Goal: Information Seeking & Learning: Learn about a topic

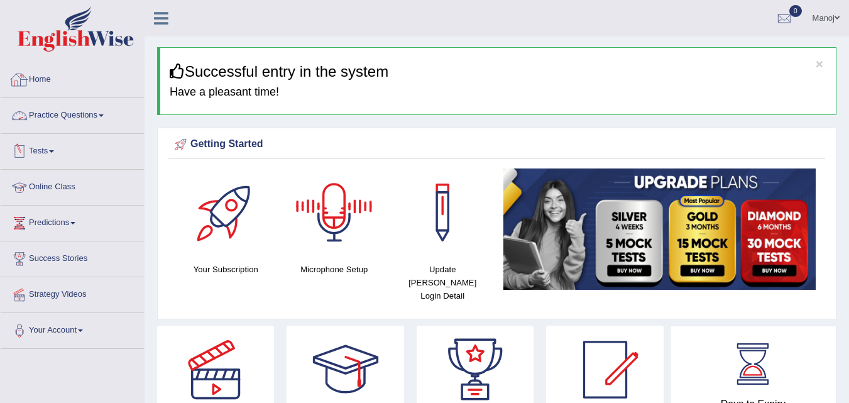
click at [72, 121] on link "Practice Questions" at bounding box center [72, 113] width 143 height 31
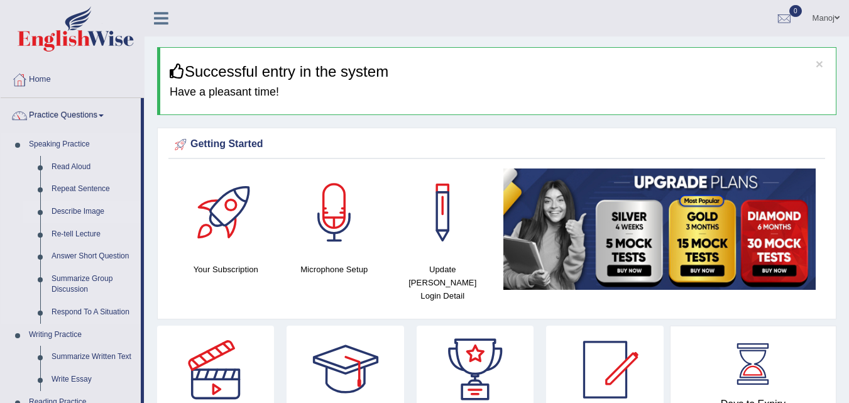
click at [91, 217] on link "Describe Image" at bounding box center [93, 212] width 95 height 23
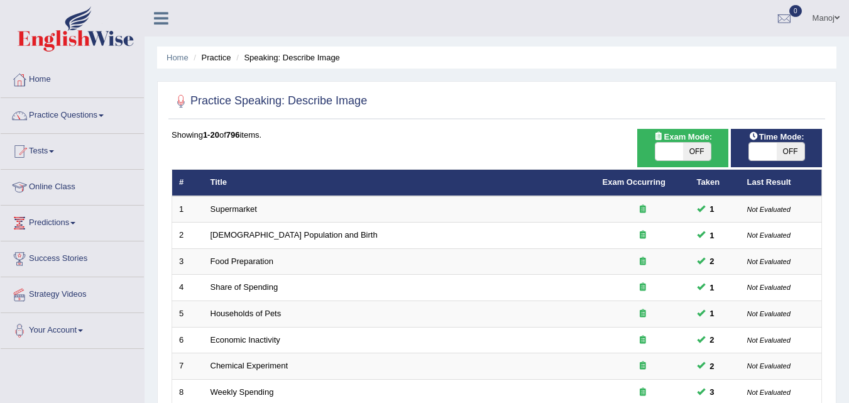
click at [695, 153] on span "OFF" at bounding box center [697, 152] width 28 height 18
checkbox input "true"
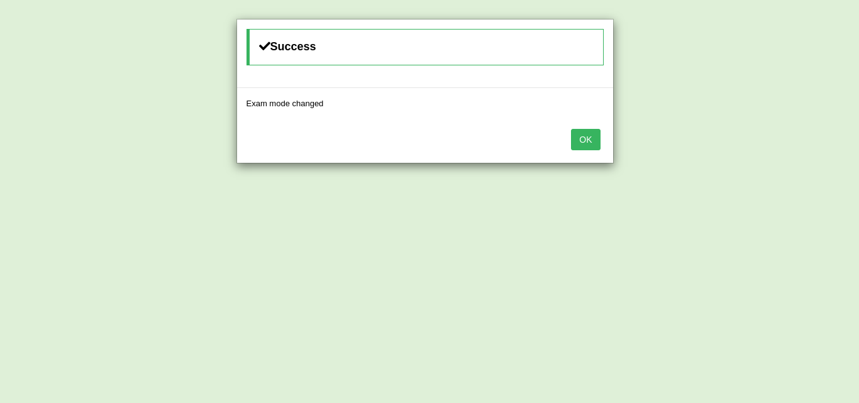
click at [575, 153] on div "OK" at bounding box center [425, 141] width 376 height 44
click at [595, 139] on button "OK" at bounding box center [585, 139] width 29 height 21
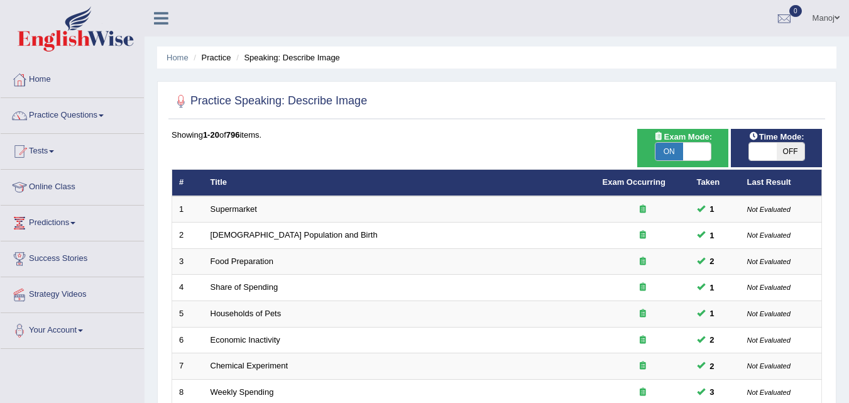
click at [781, 165] on div "Time Mode: ON OFF" at bounding box center [776, 148] width 91 height 38
click at [782, 154] on span "OFF" at bounding box center [791, 152] width 28 height 18
checkbox input "true"
click at [794, 149] on span "OFF" at bounding box center [791, 152] width 28 height 18
checkbox input "true"
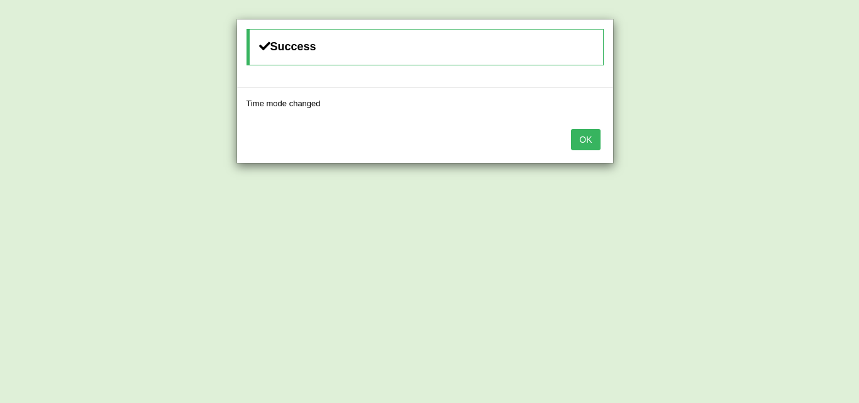
click at [585, 129] on button "OK" at bounding box center [585, 139] width 29 height 21
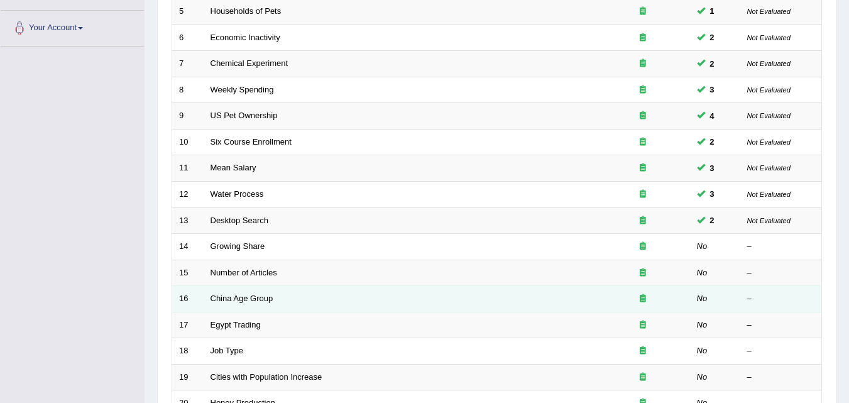
scroll to position [304, 0]
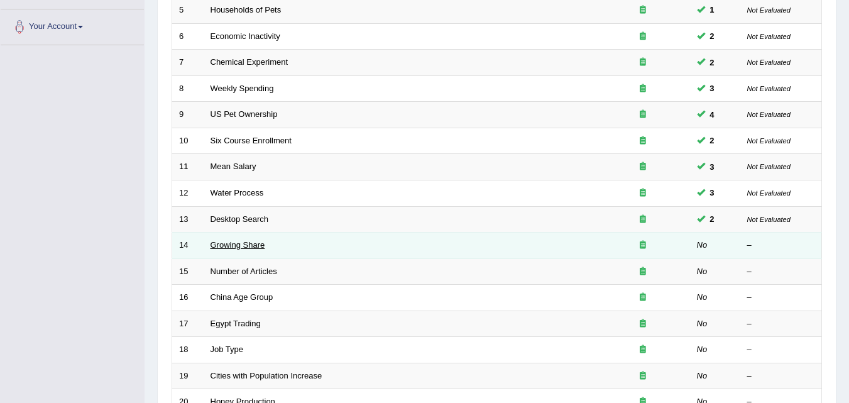
click at [234, 244] on link "Growing Share" at bounding box center [238, 244] width 55 height 9
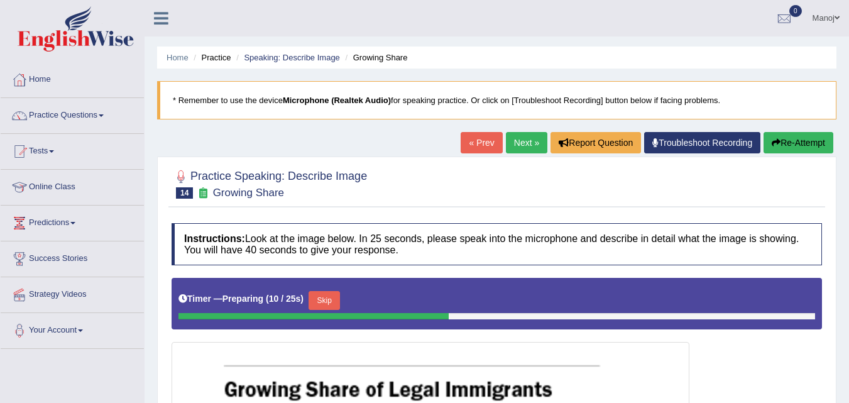
click at [461, 141] on link "« Prev" at bounding box center [481, 142] width 41 height 21
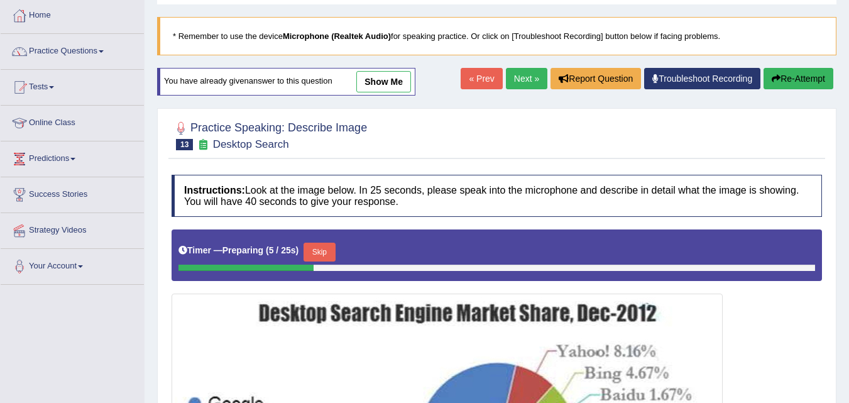
scroll to position [63, 0]
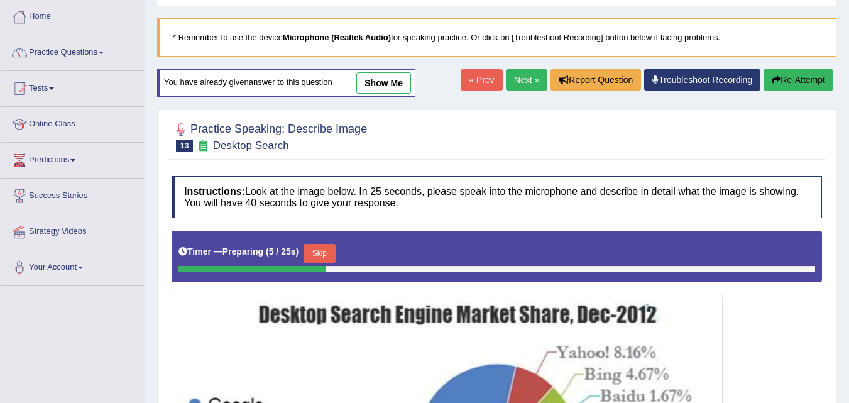
click at [475, 80] on link "« Prev" at bounding box center [481, 79] width 41 height 21
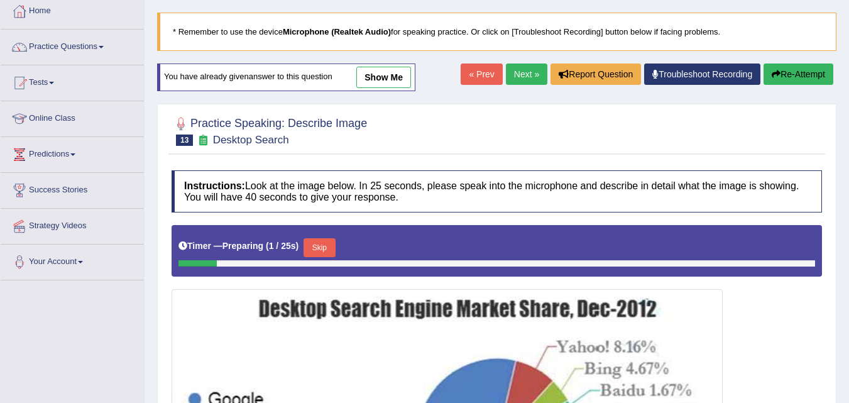
scroll to position [63, 0]
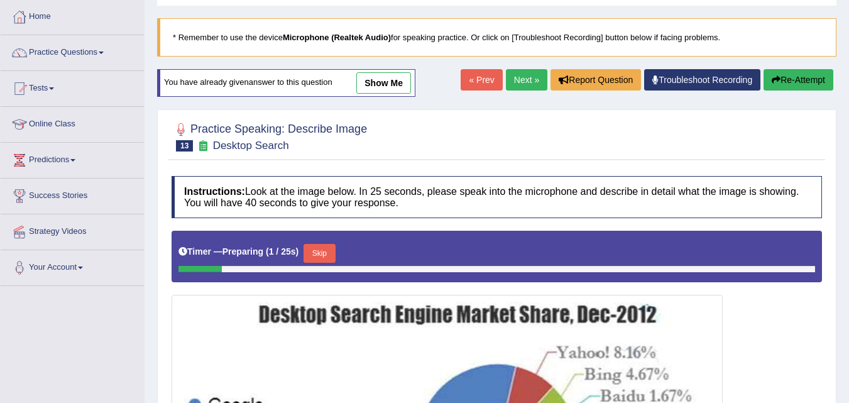
click at [507, 79] on link "Next »" at bounding box center [526, 79] width 41 height 21
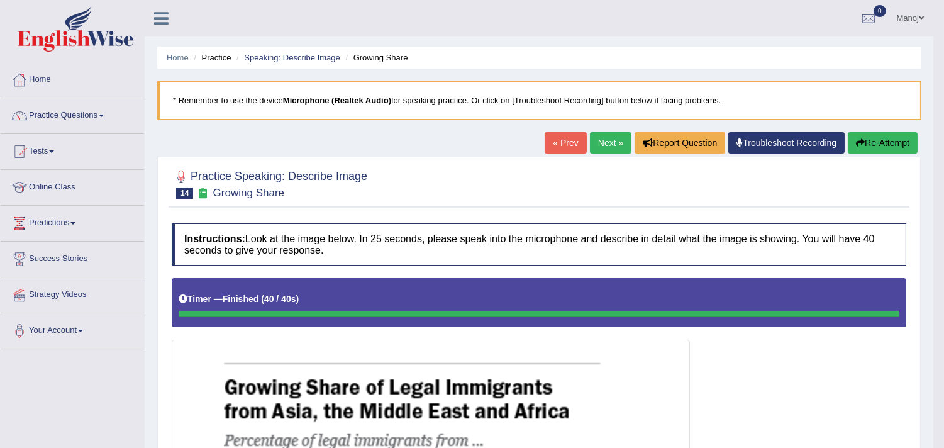
click at [849, 137] on button "Re-Attempt" at bounding box center [882, 142] width 70 height 21
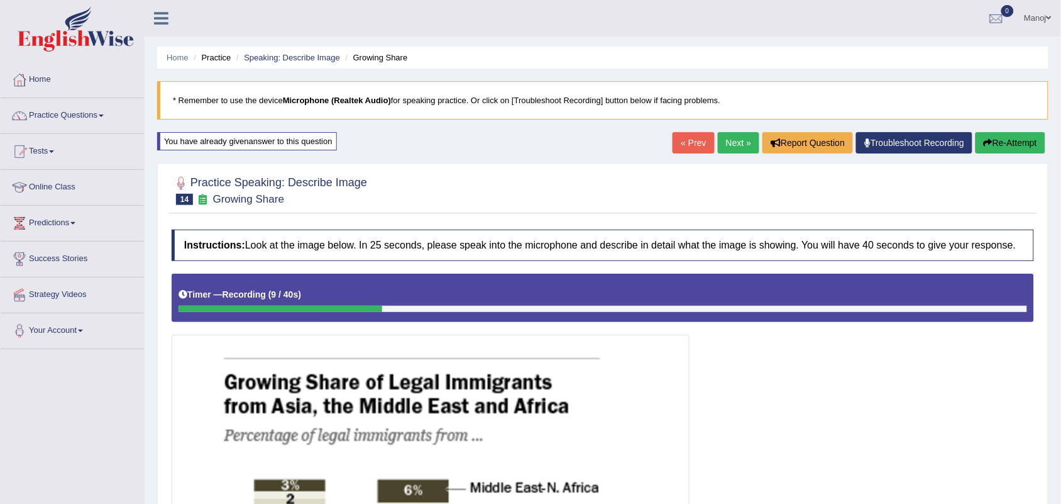
click at [746, 141] on link "Next »" at bounding box center [738, 142] width 41 height 21
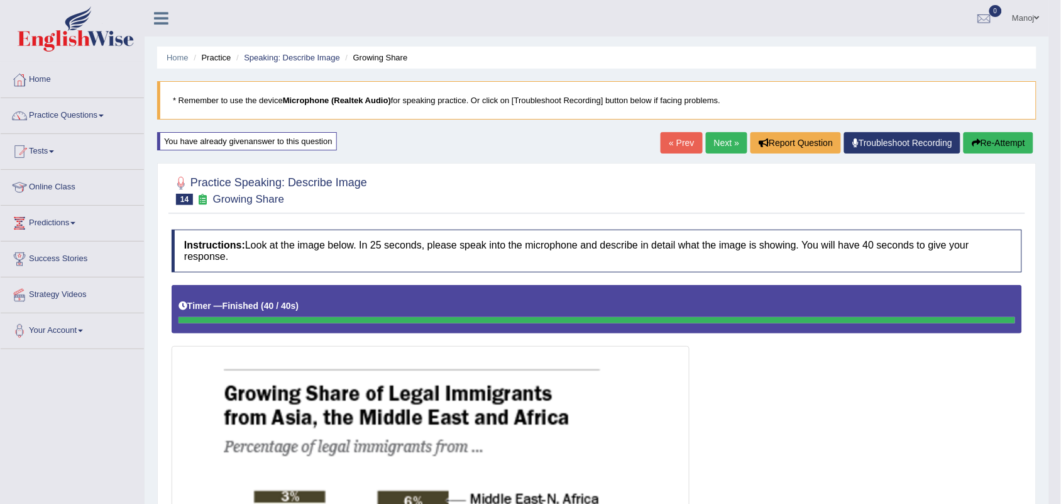
click at [998, 135] on button "Re-Attempt" at bounding box center [999, 142] width 70 height 21
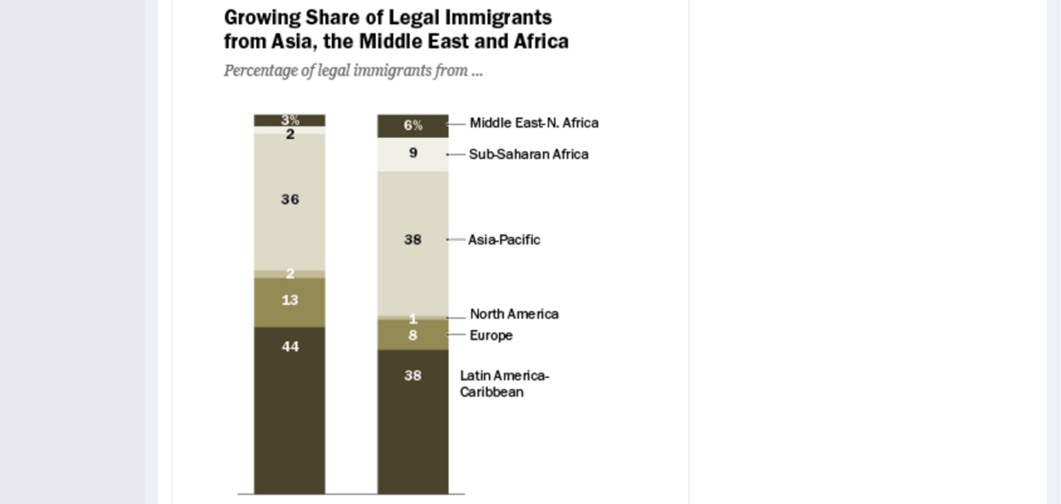
scroll to position [299, 0]
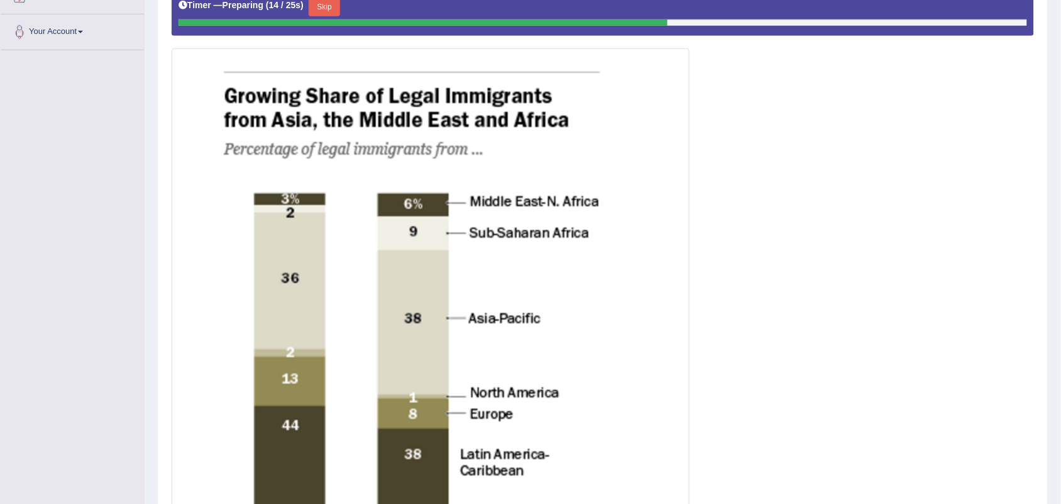
click at [334, 11] on button "Skip" at bounding box center [324, 6] width 31 height 19
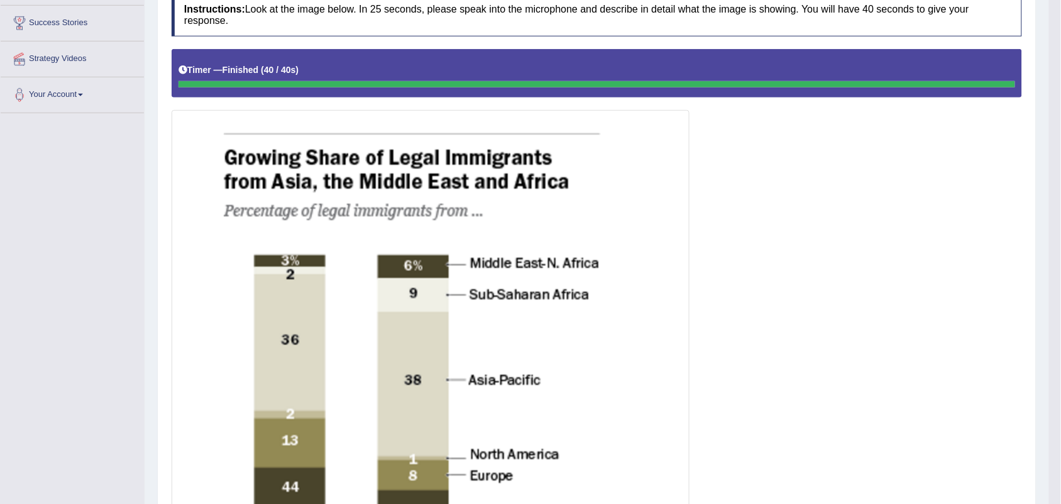
scroll to position [0, 0]
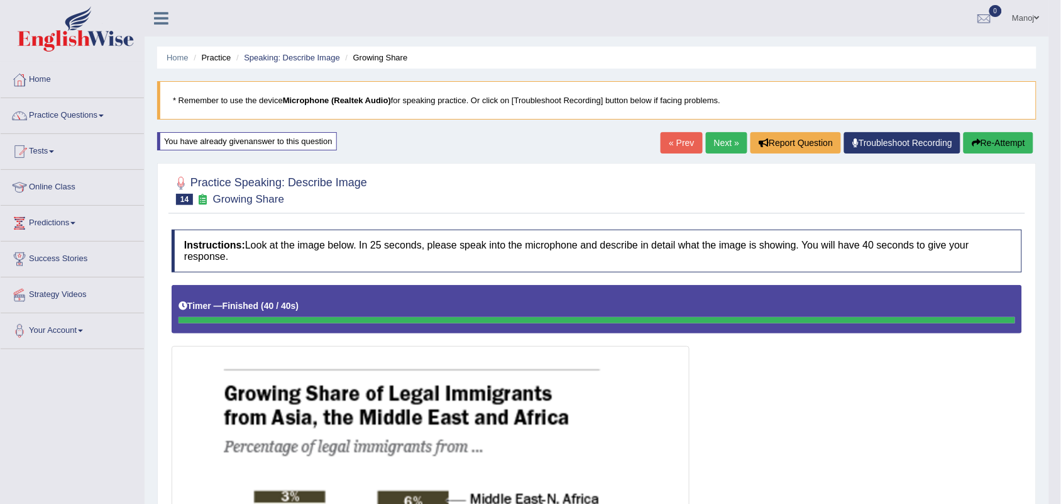
click at [722, 146] on link "Next »" at bounding box center [726, 142] width 41 height 21
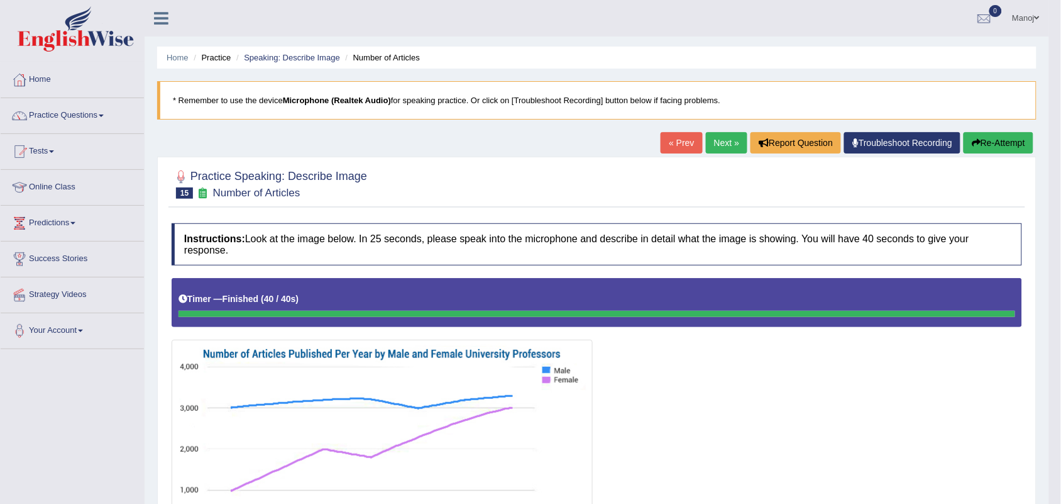
click at [1008, 141] on button "Re-Attempt" at bounding box center [999, 142] width 70 height 21
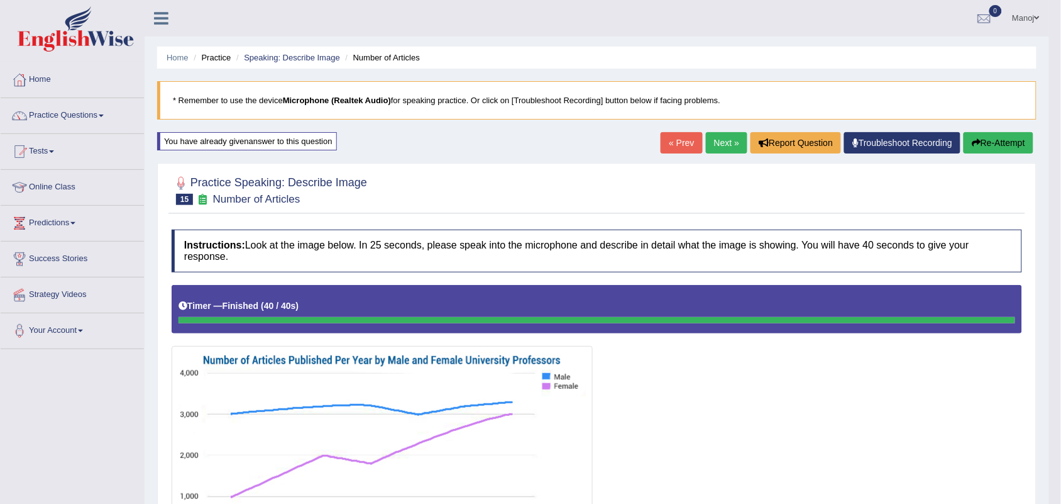
click at [985, 148] on button "Re-Attempt" at bounding box center [999, 142] width 70 height 21
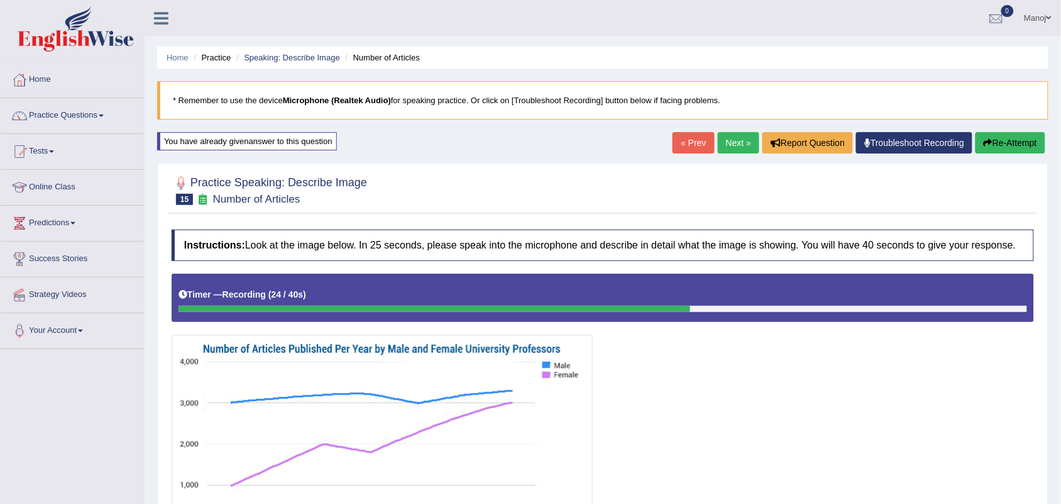
click at [1010, 143] on button "Re-Attempt" at bounding box center [1011, 142] width 70 height 21
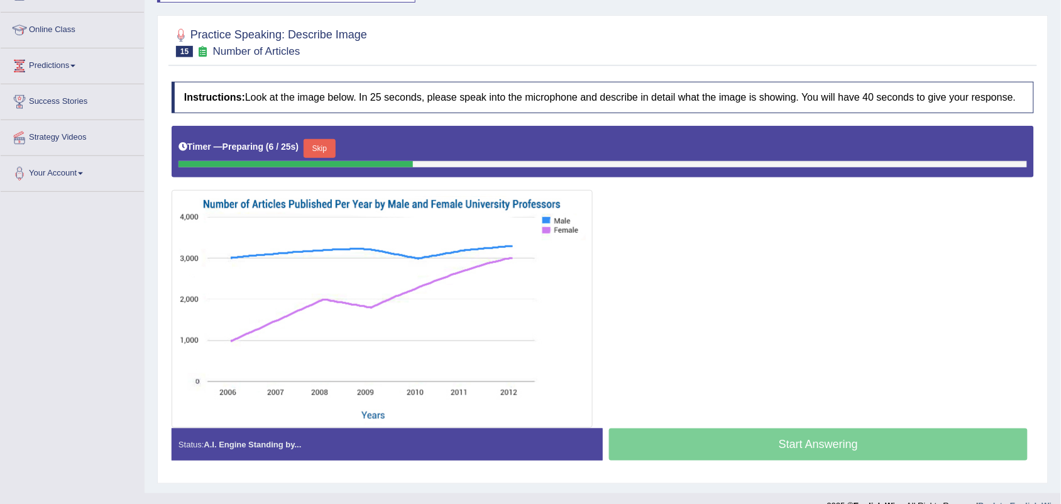
scroll to position [180, 0]
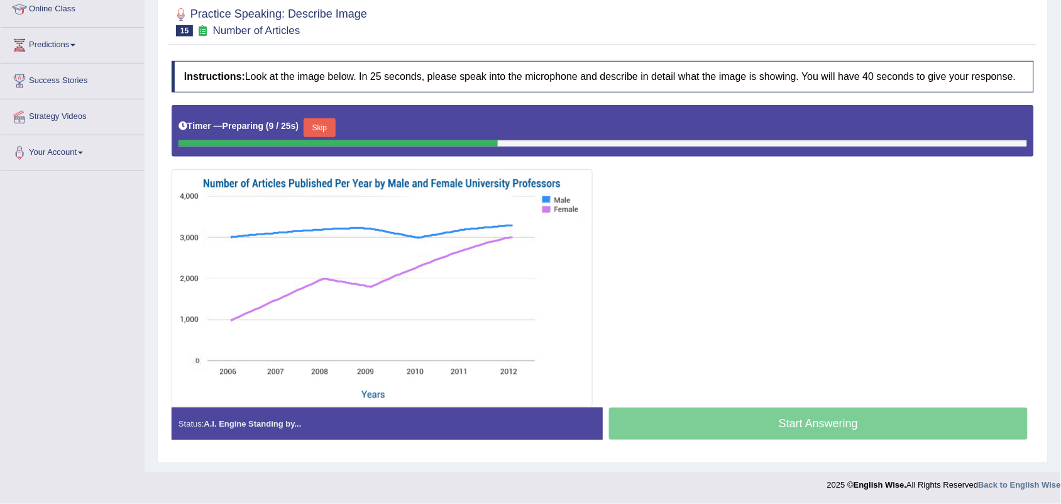
click at [315, 123] on button "Skip" at bounding box center [319, 127] width 31 height 19
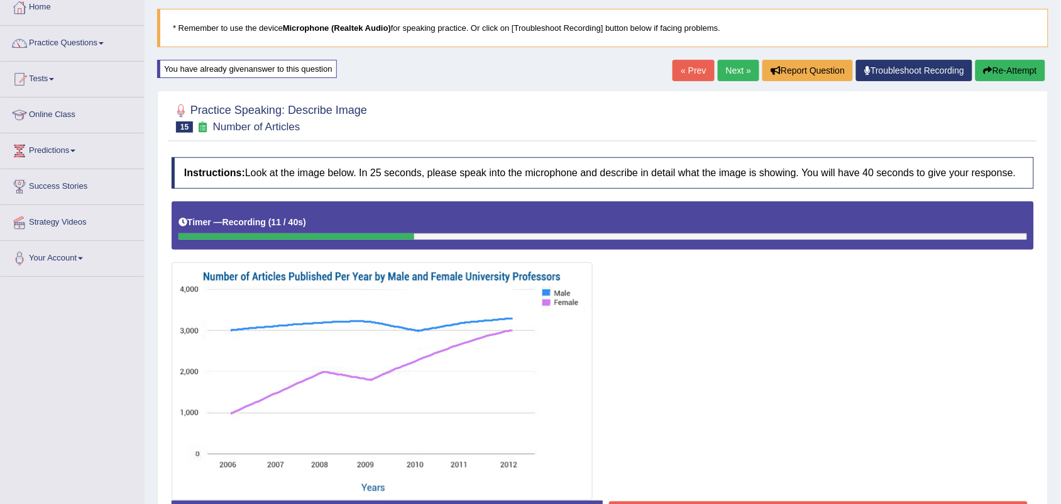
scroll to position [0, 0]
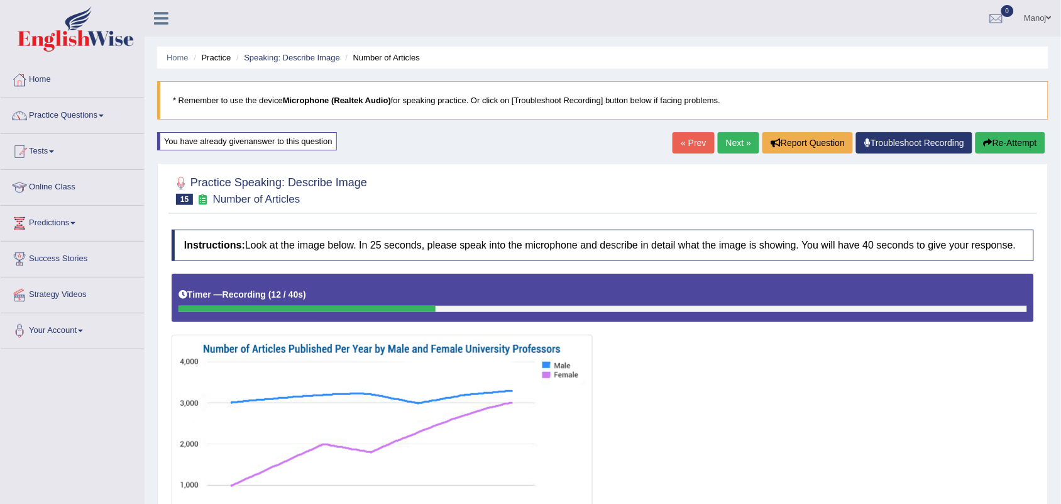
click at [1012, 133] on button "Re-Attempt" at bounding box center [1011, 142] width 70 height 21
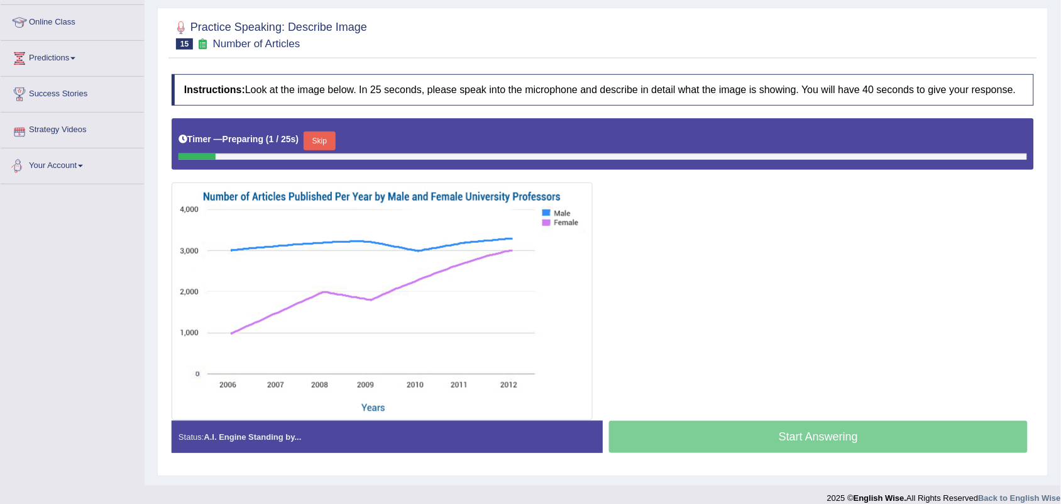
scroll to position [180, 0]
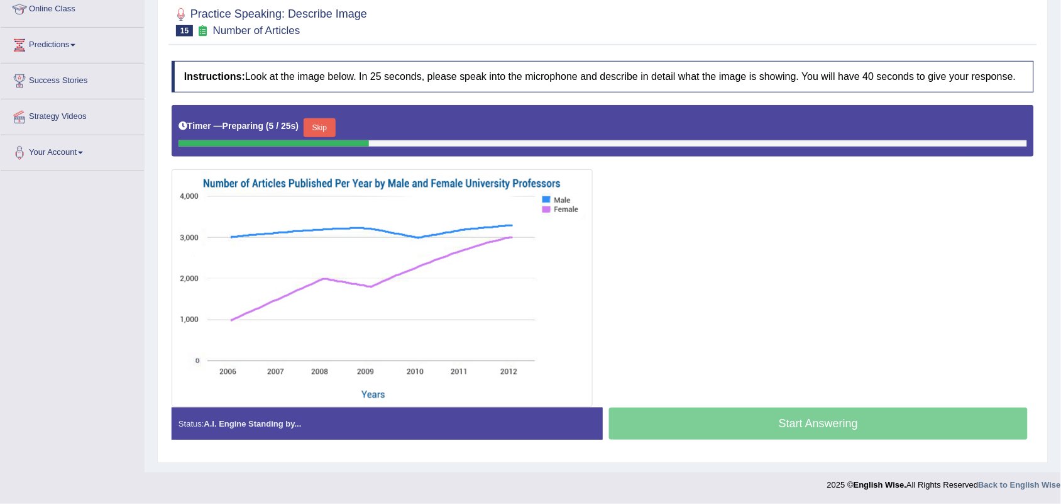
click at [326, 131] on button "Skip" at bounding box center [319, 127] width 31 height 19
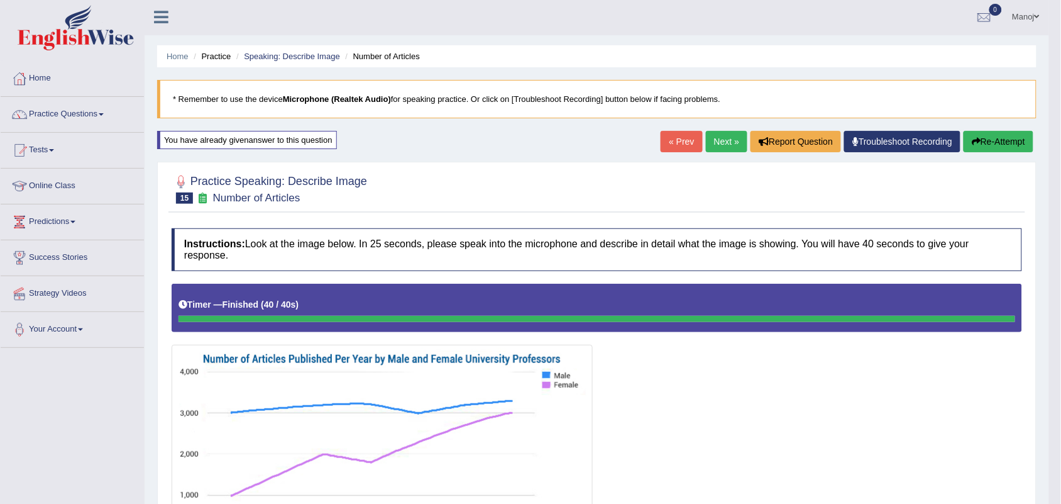
scroll to position [0, 0]
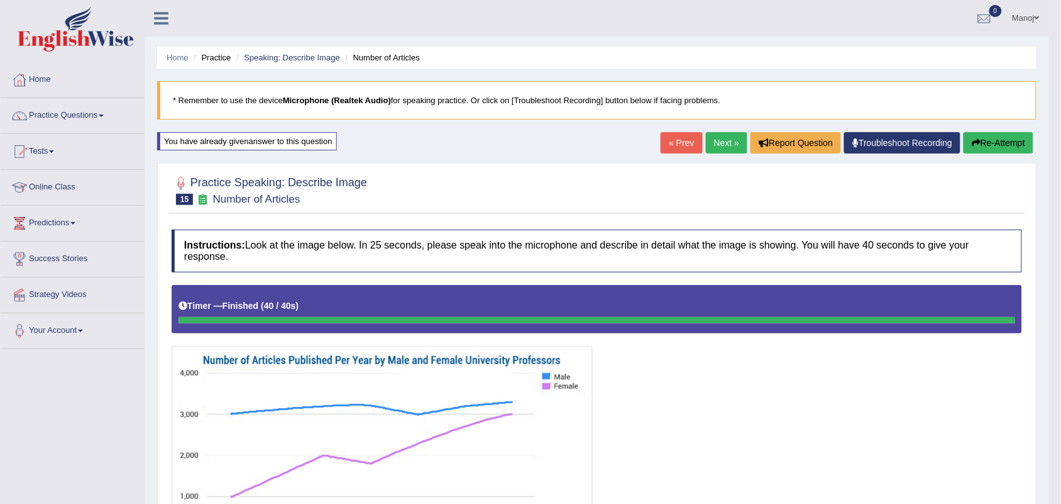
click at [724, 148] on link "Next »" at bounding box center [726, 142] width 41 height 21
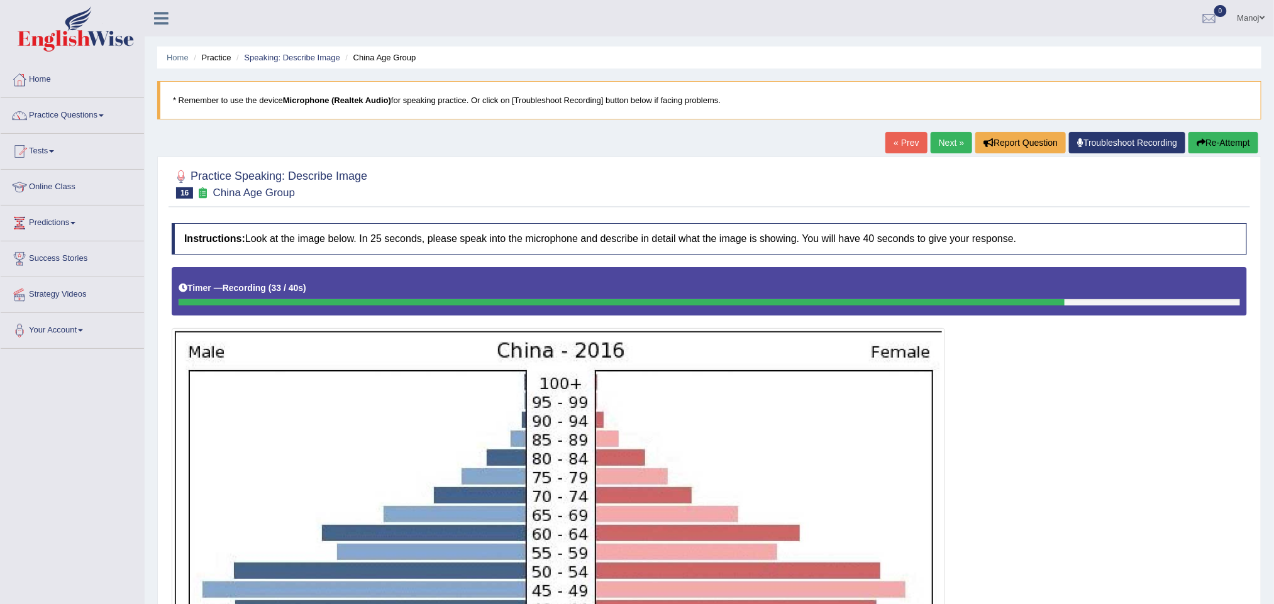
click at [1060, 145] on button "Re-Attempt" at bounding box center [1223, 142] width 70 height 21
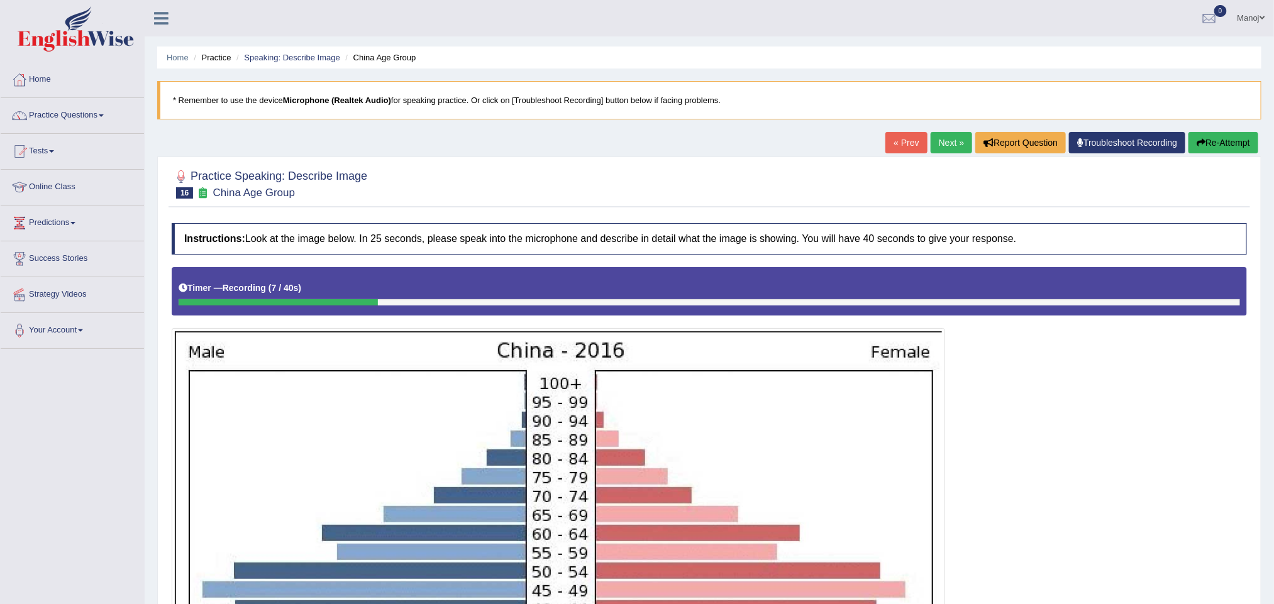
click at [1204, 134] on button "Re-Attempt" at bounding box center [1223, 142] width 70 height 21
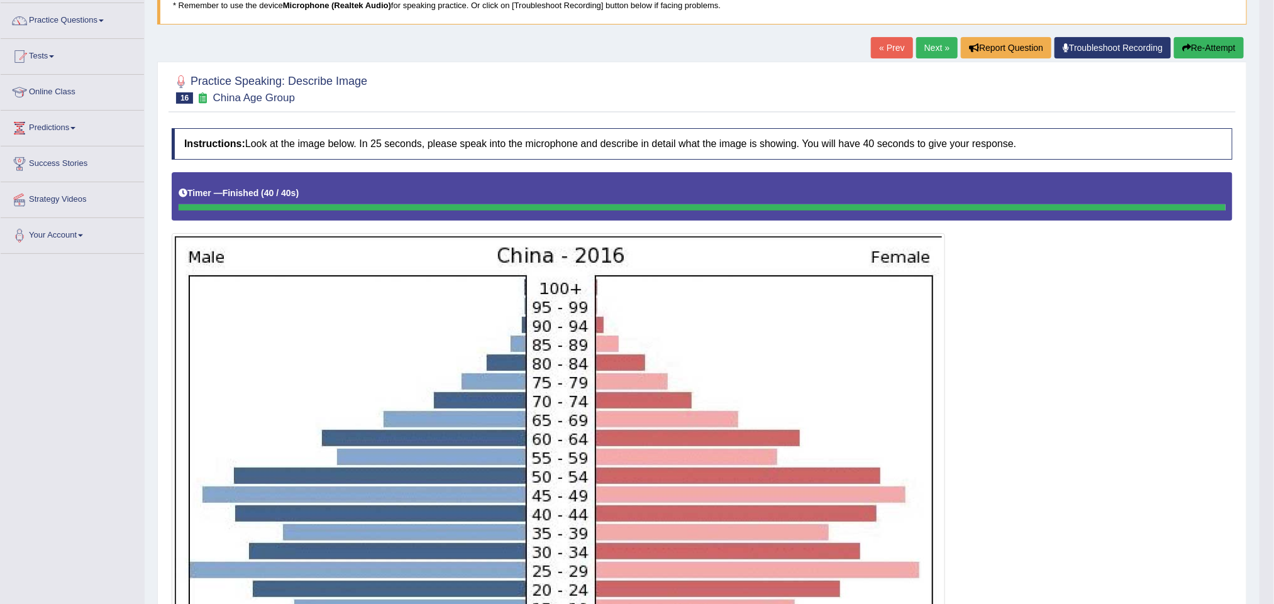
scroll to position [94, 0]
click at [1224, 51] on button "Re-Attempt" at bounding box center [1209, 48] width 70 height 21
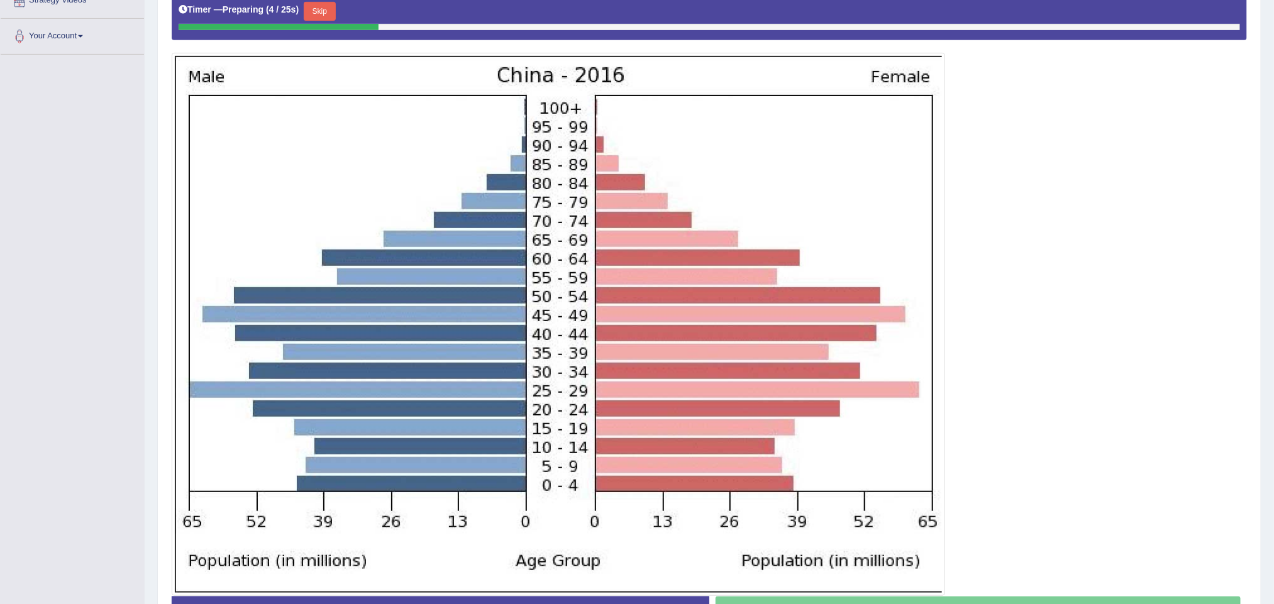
click at [344, 10] on div "Timer — Preparing ( 4 / 25s ) Skip" at bounding box center [709, 11] width 1061 height 25
click at [335, 9] on button "Skip" at bounding box center [319, 11] width 31 height 19
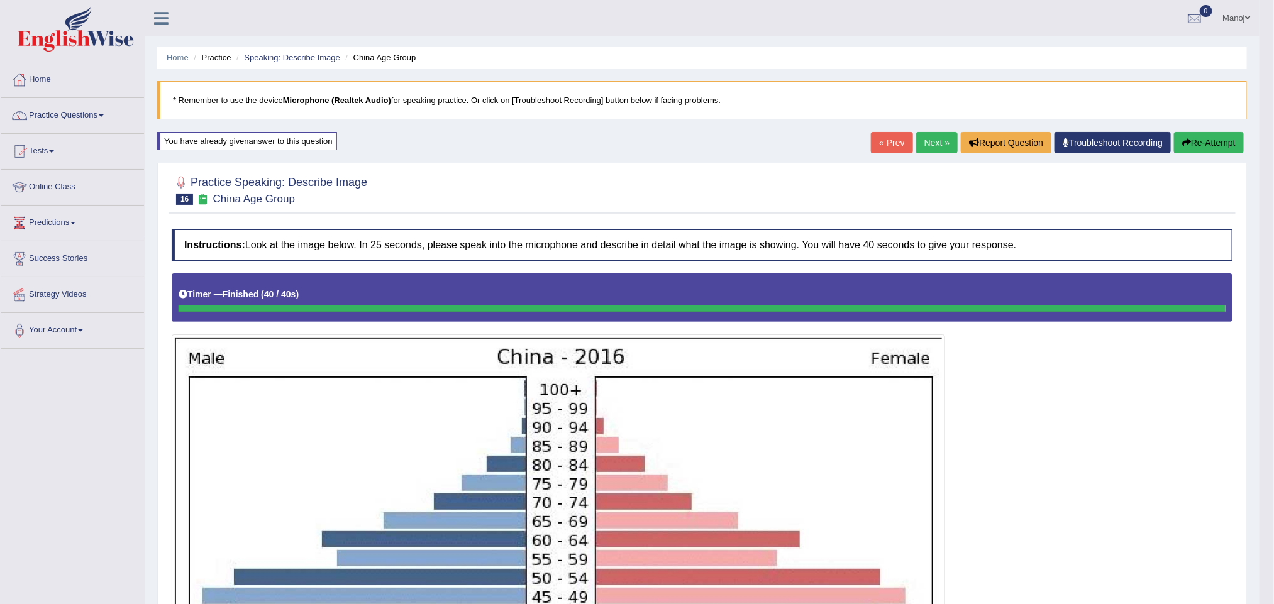
click at [1218, 146] on button "Re-Attempt" at bounding box center [1209, 142] width 70 height 21
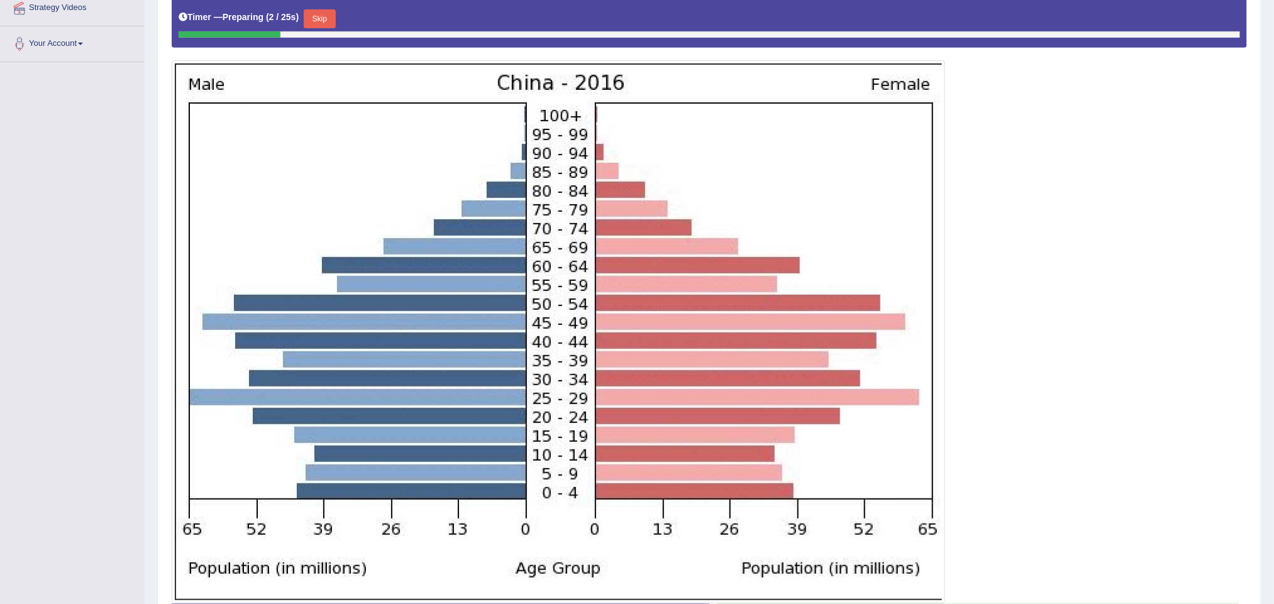
click at [329, 17] on button "Skip" at bounding box center [319, 18] width 31 height 19
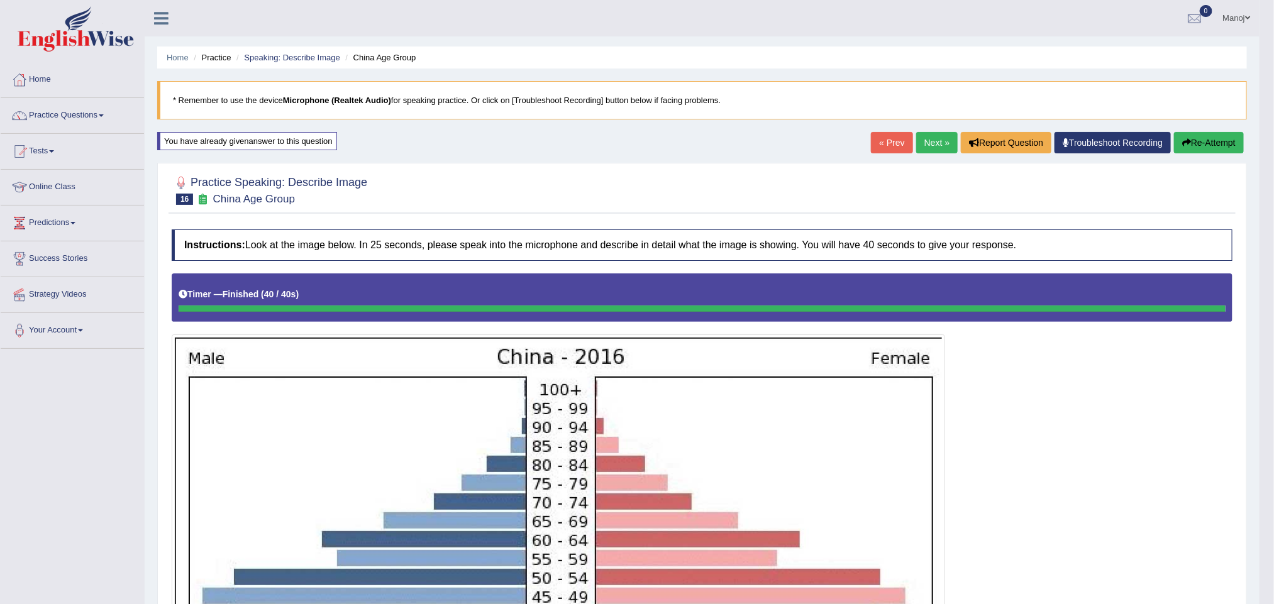
click at [932, 140] on link "Next »" at bounding box center [936, 142] width 41 height 21
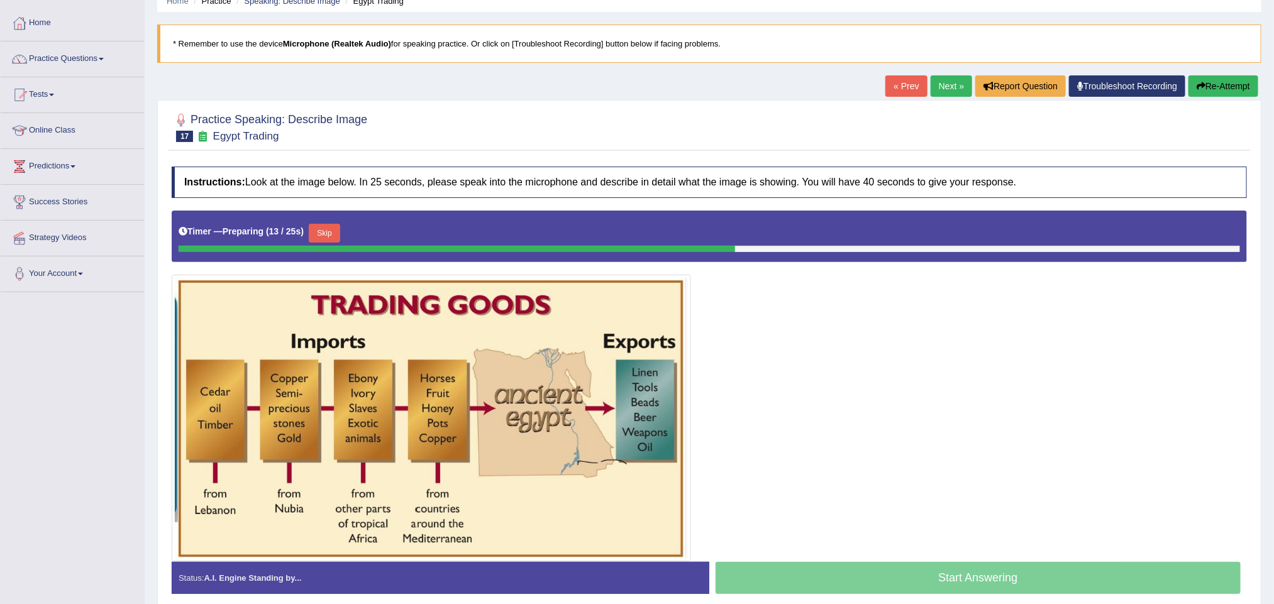
scroll to position [116, 0]
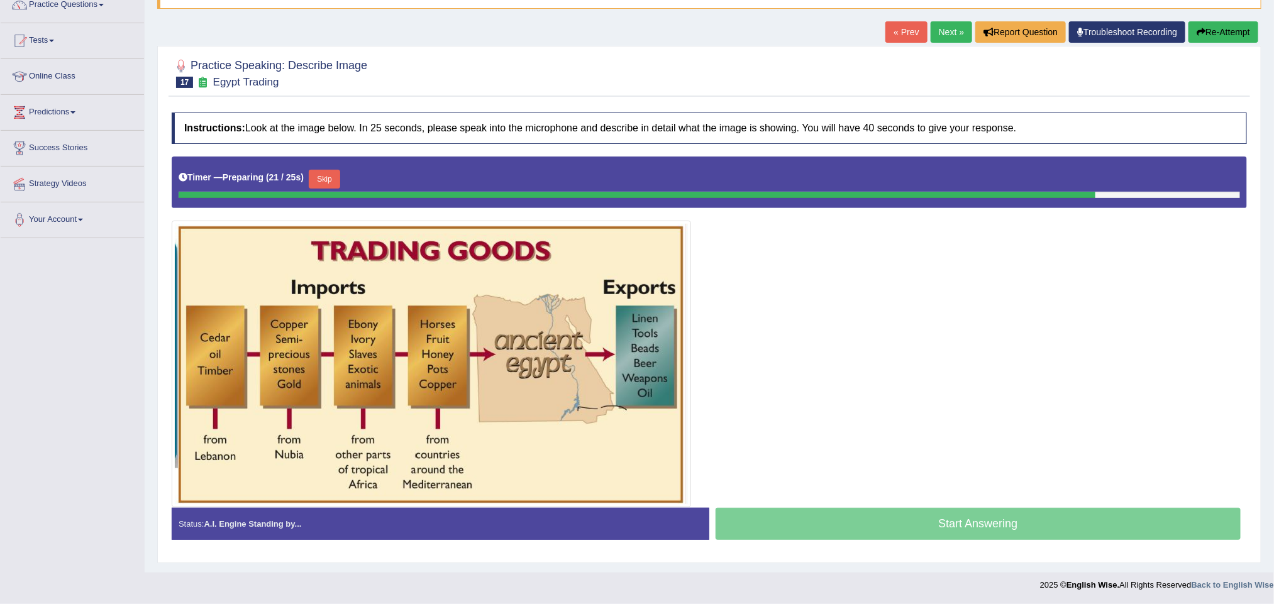
click at [1226, 21] on button "Re-Attempt" at bounding box center [1223, 31] width 70 height 21
click at [1231, 25] on button "Re-Attempt" at bounding box center [1223, 31] width 70 height 21
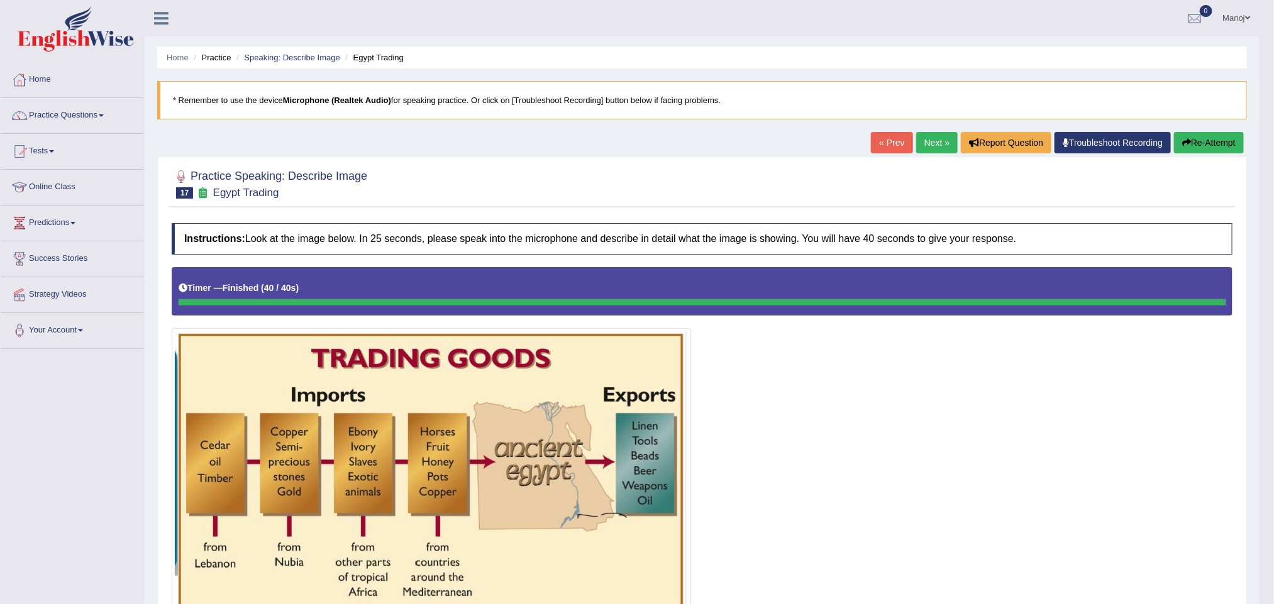
click at [1223, 150] on button "Re-Attempt" at bounding box center [1209, 142] width 70 height 21
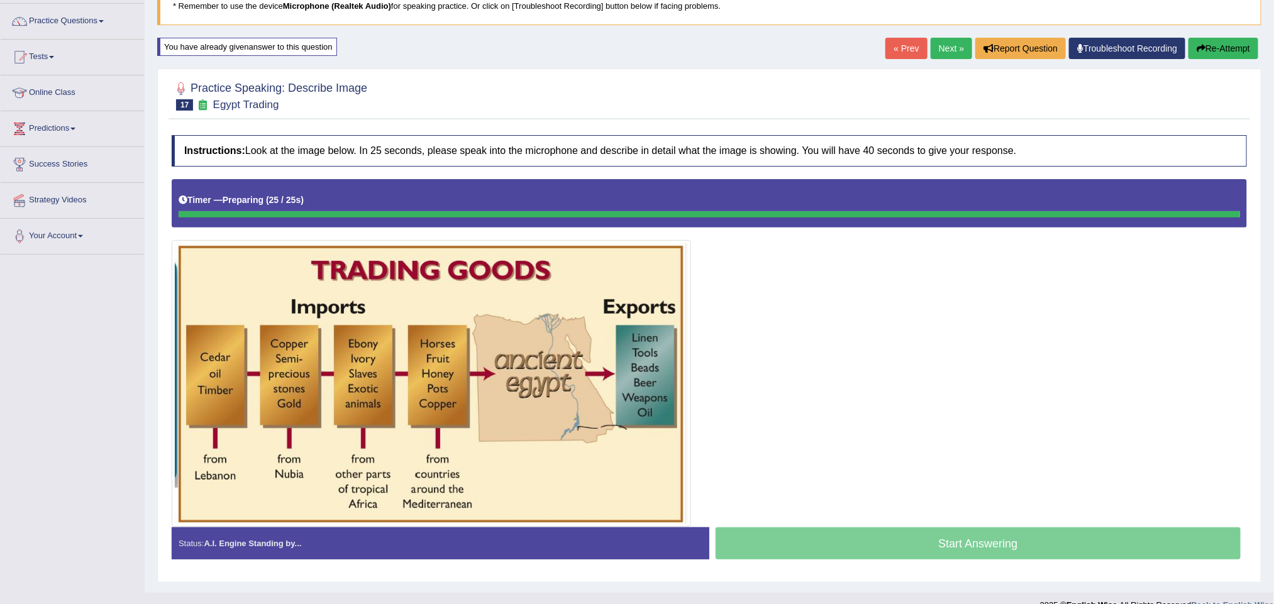
click at [1220, 49] on button "Re-Attempt" at bounding box center [1223, 48] width 70 height 21
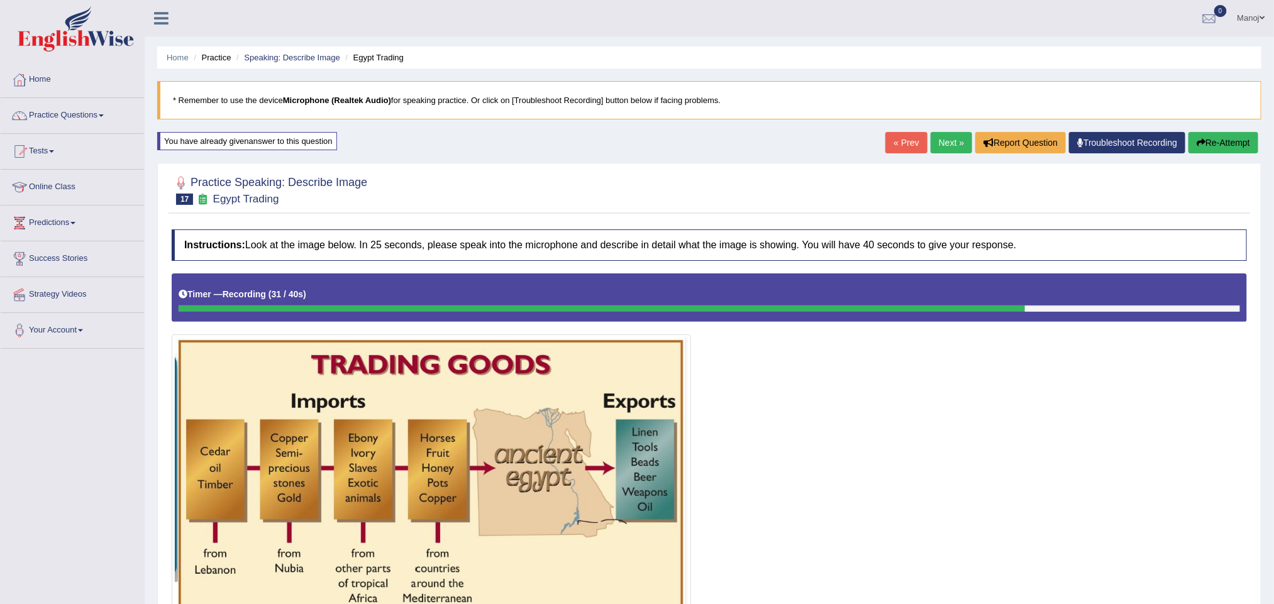
click at [1252, 140] on button "Re-Attempt" at bounding box center [1223, 142] width 70 height 21
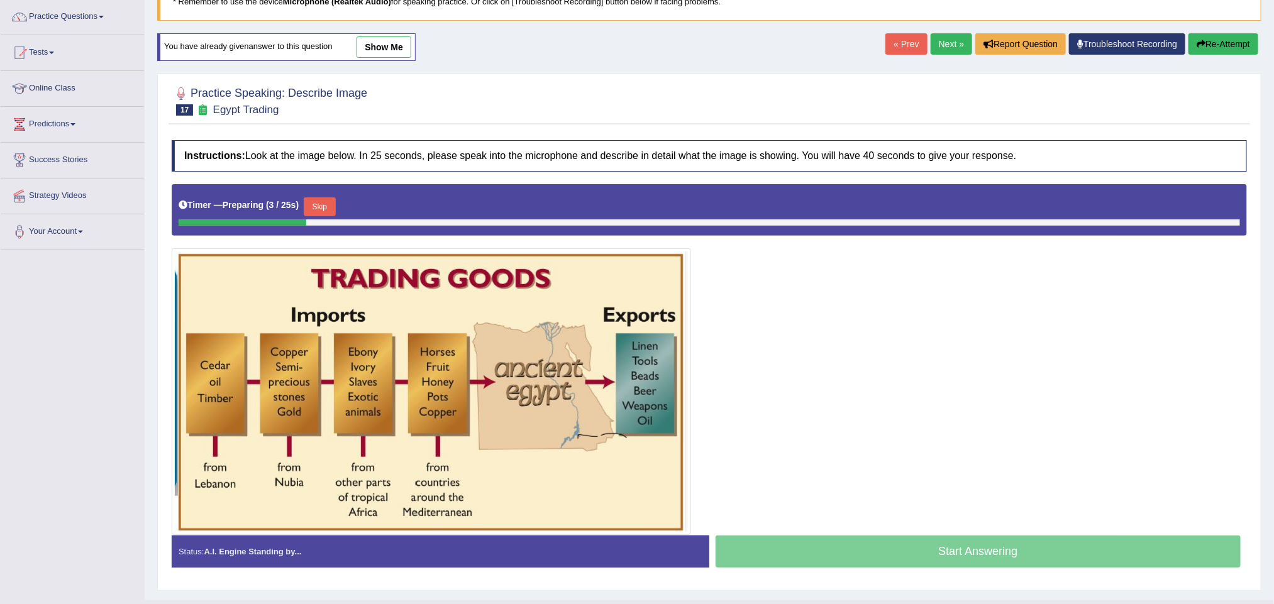
scroll to position [132, 0]
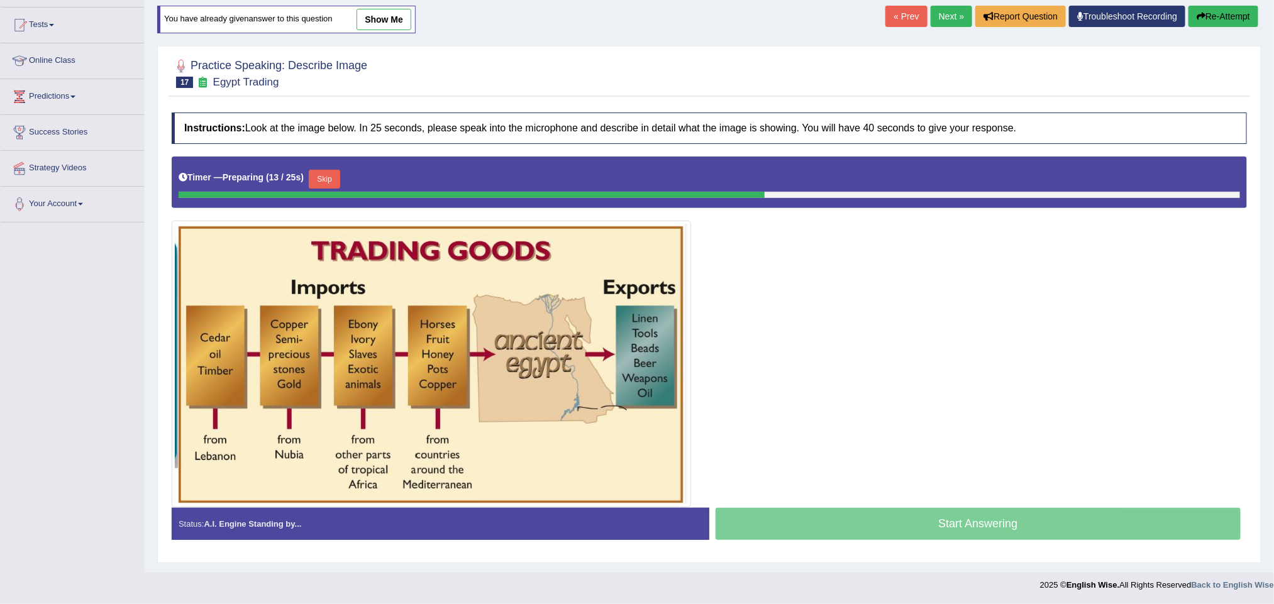
click at [333, 176] on button "Skip" at bounding box center [324, 179] width 31 height 19
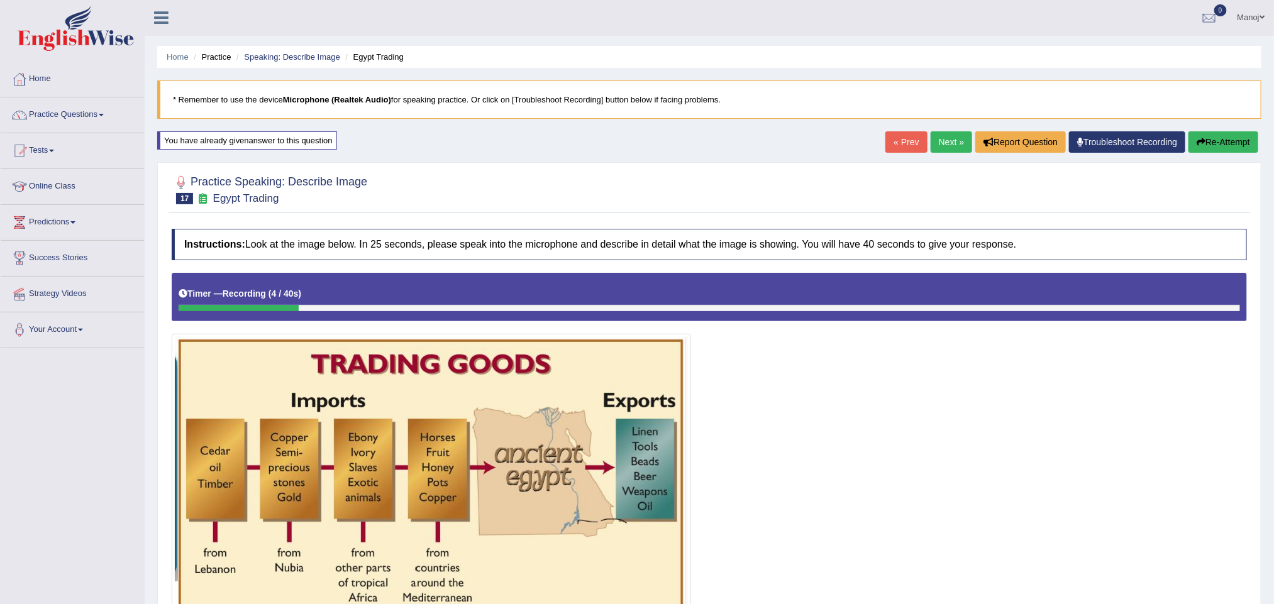
scroll to position [0, 0]
click at [1226, 143] on button "Re-Attempt" at bounding box center [1223, 142] width 70 height 21
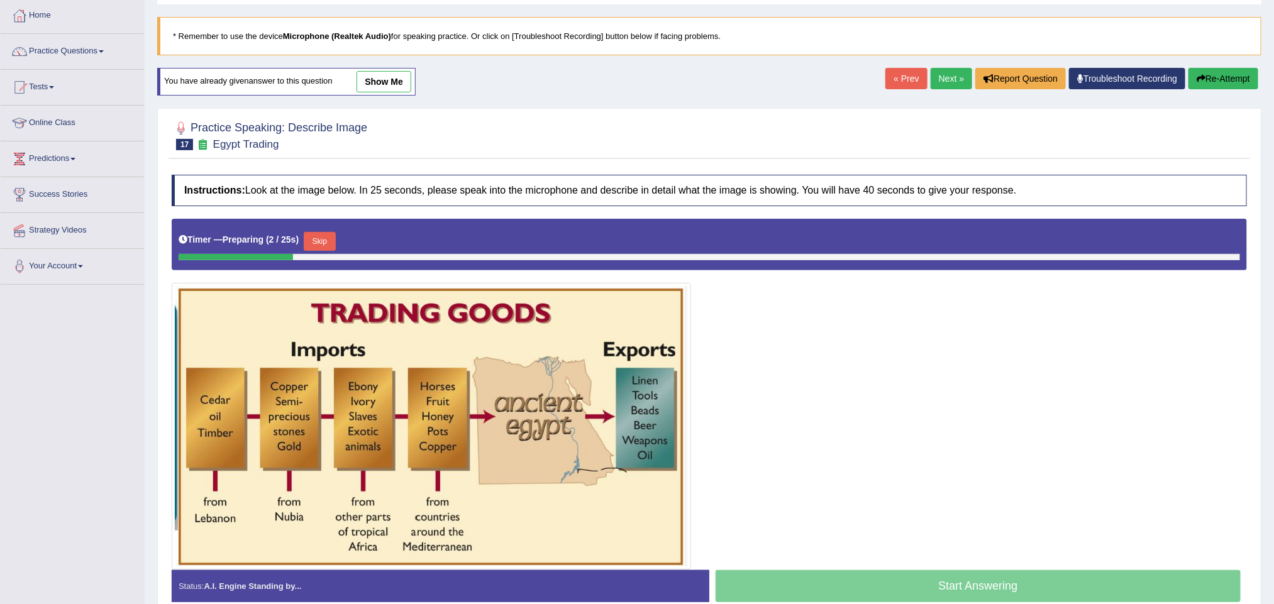
scroll to position [94, 0]
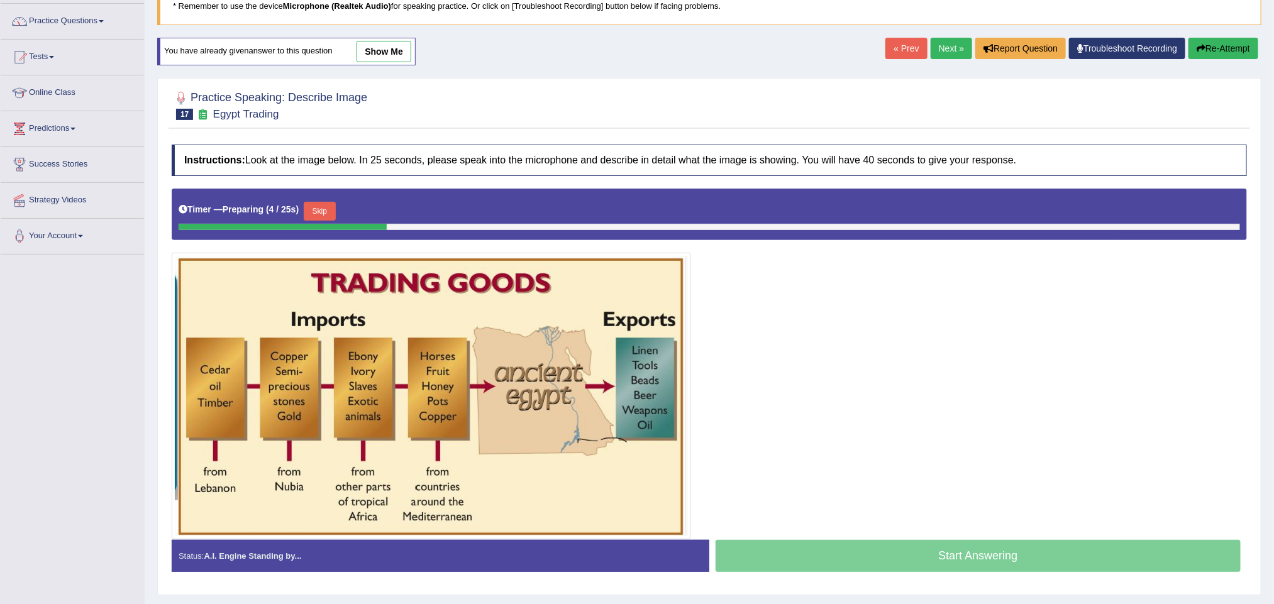
click at [331, 214] on button "Skip" at bounding box center [319, 211] width 31 height 19
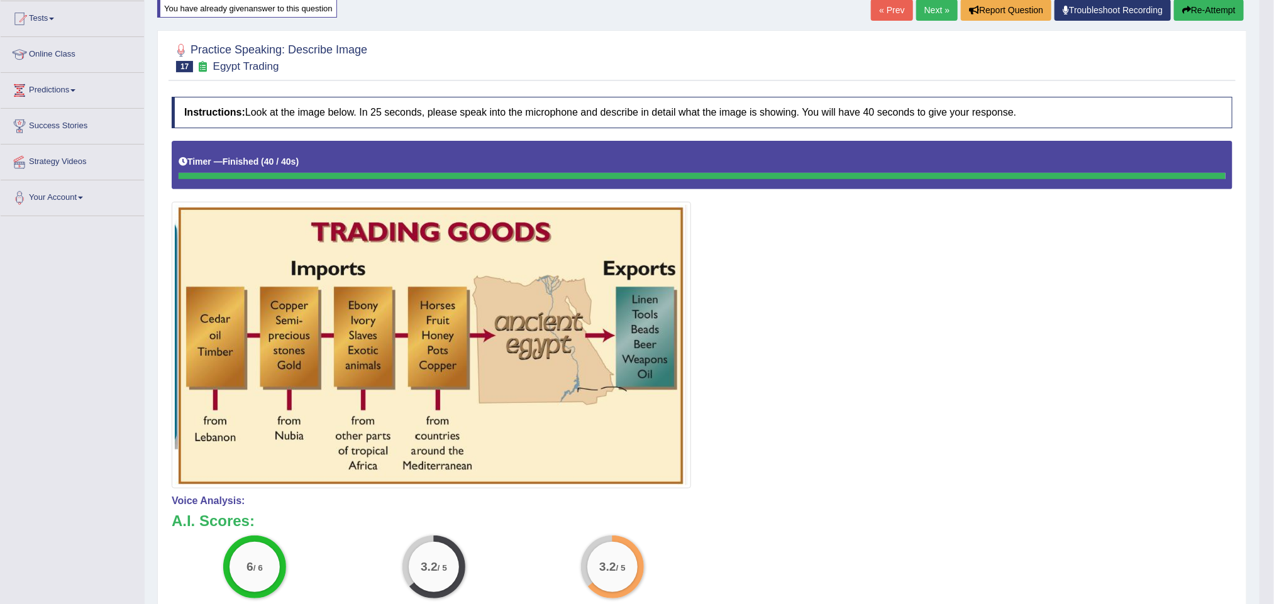
scroll to position [91, 0]
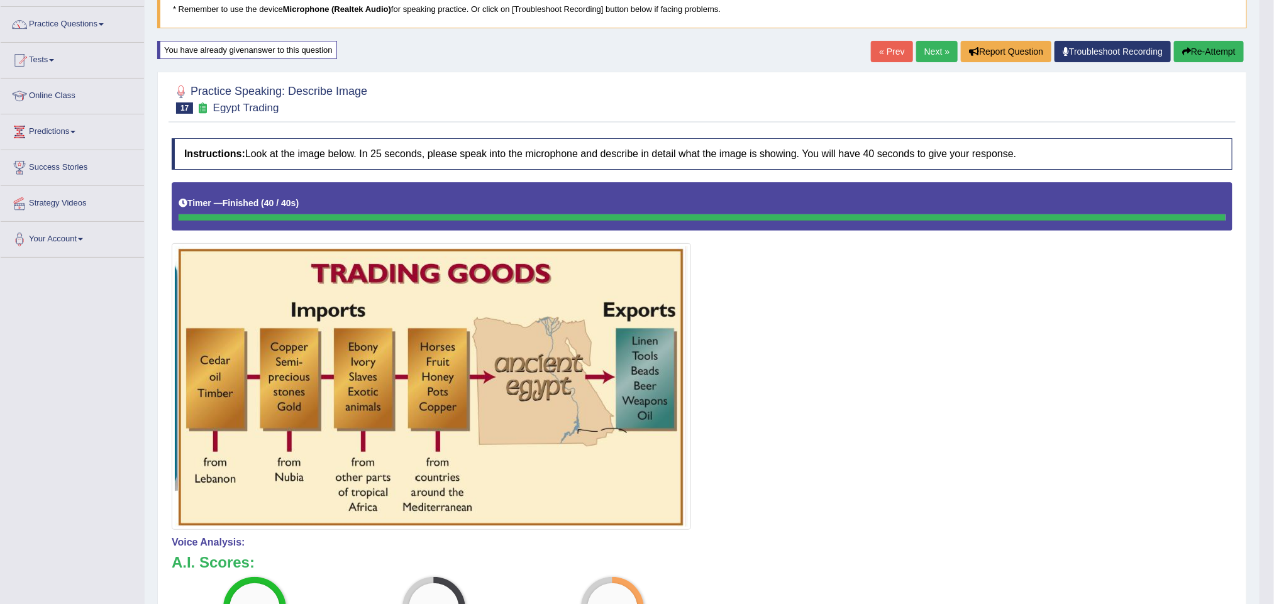
click at [933, 45] on link "Next »" at bounding box center [936, 51] width 41 height 21
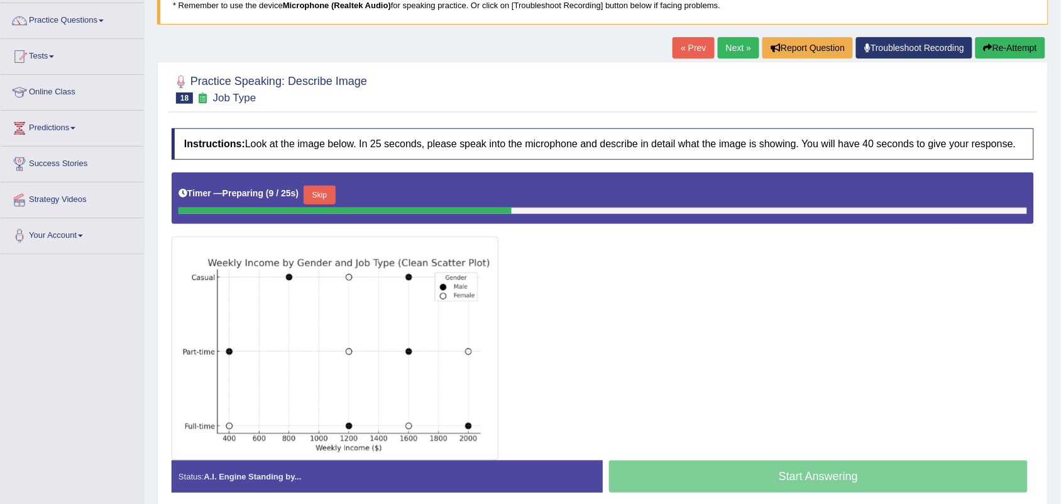
scroll to position [133, 0]
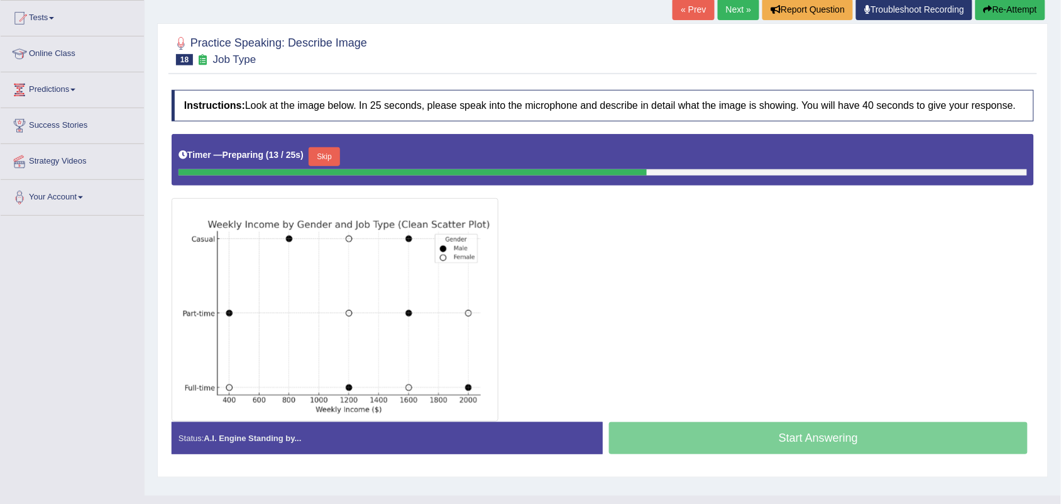
click at [1023, 5] on button "Re-Attempt" at bounding box center [1011, 9] width 70 height 21
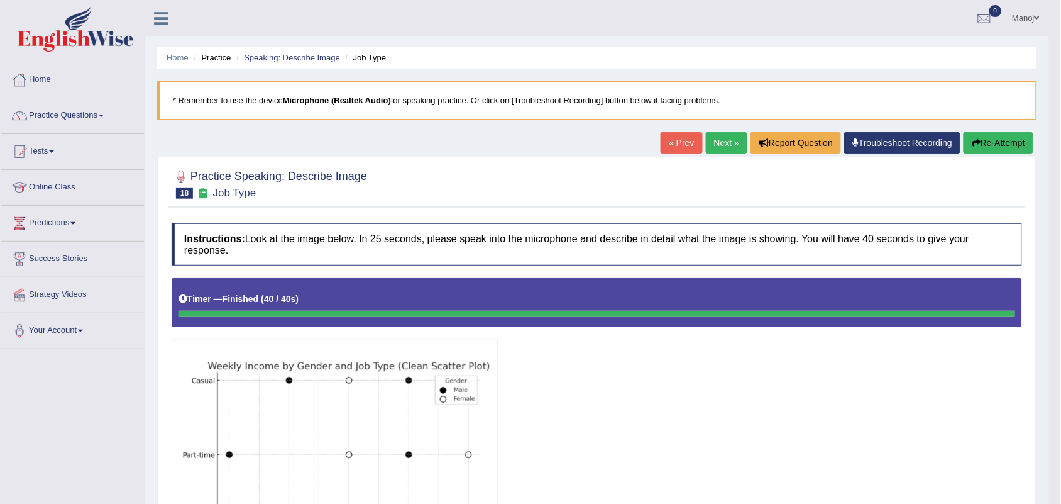
click at [1001, 146] on button "Re-Attempt" at bounding box center [999, 142] width 70 height 21
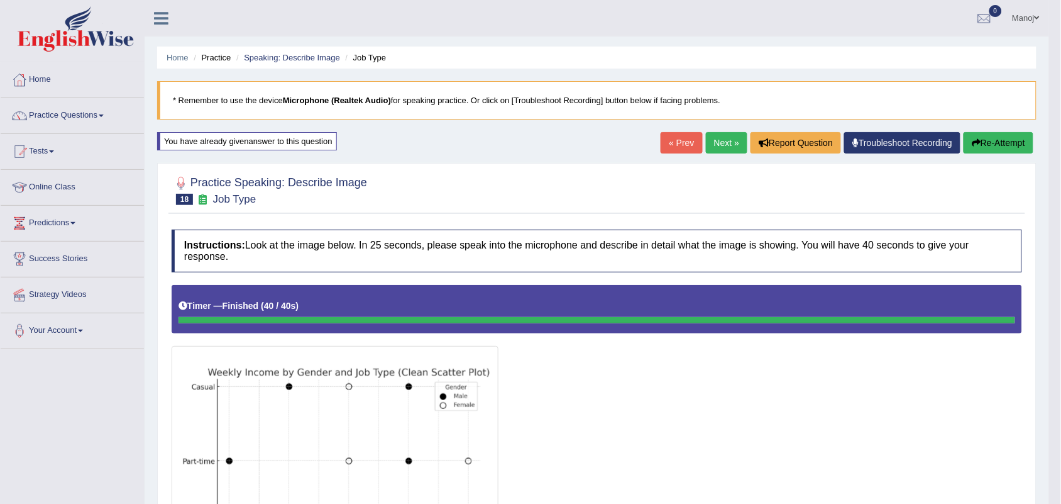
click at [723, 148] on link "Next »" at bounding box center [726, 142] width 41 height 21
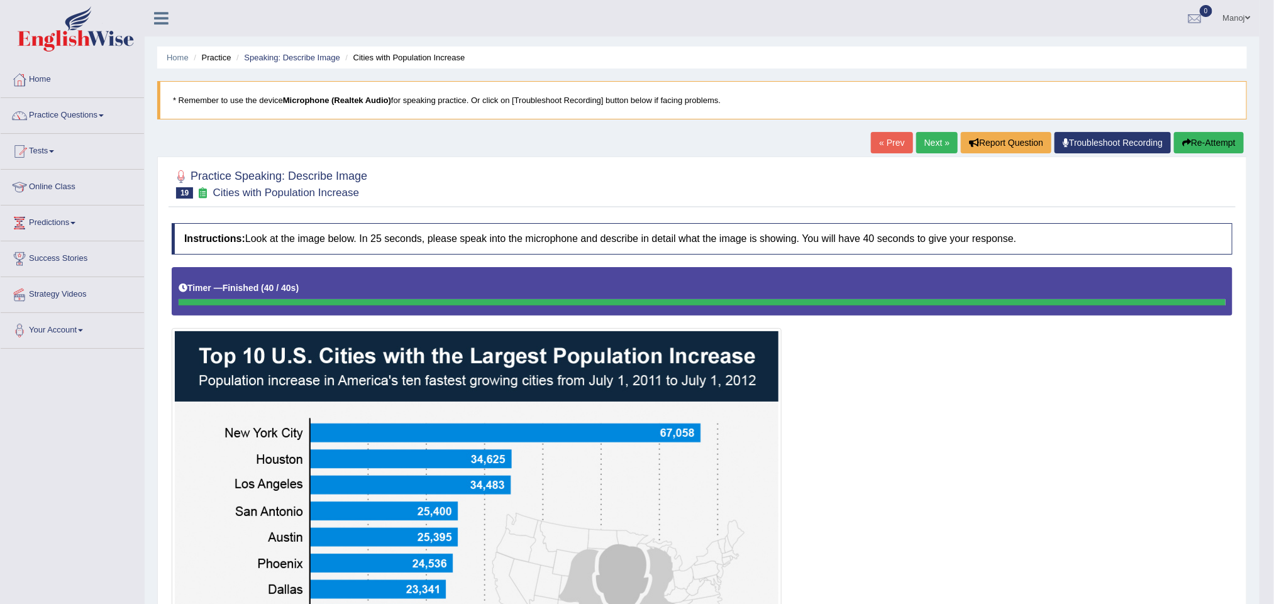
click at [1060, 142] on button "Re-Attempt" at bounding box center [1209, 142] width 70 height 21
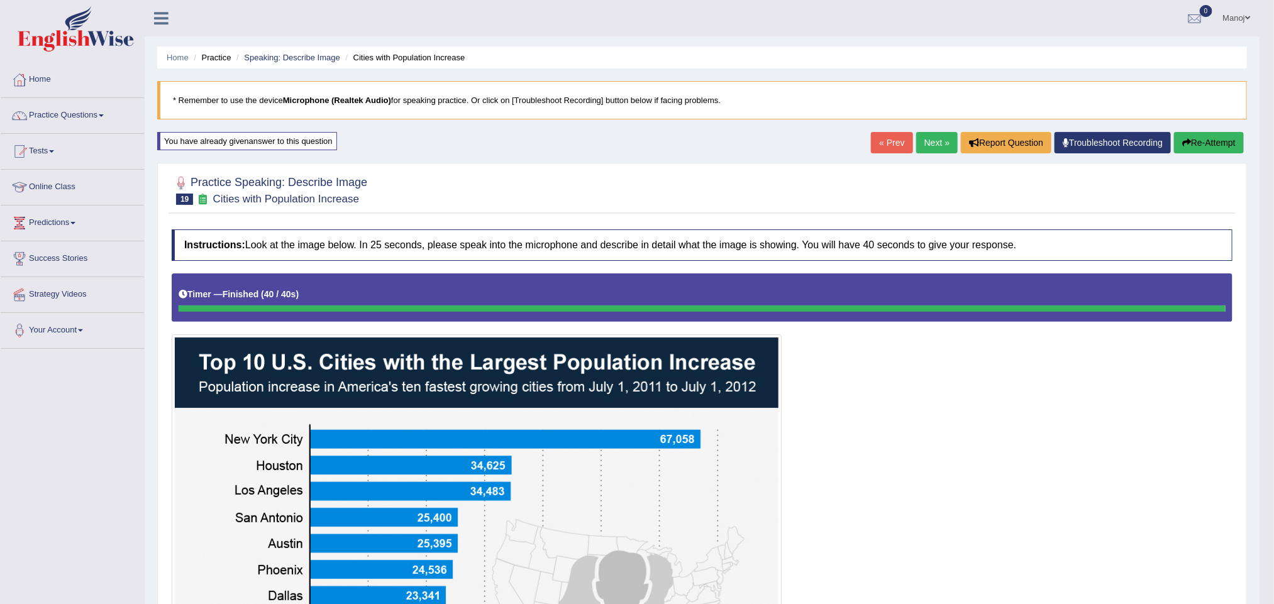
click at [1218, 150] on button "Re-Attempt" at bounding box center [1209, 142] width 70 height 21
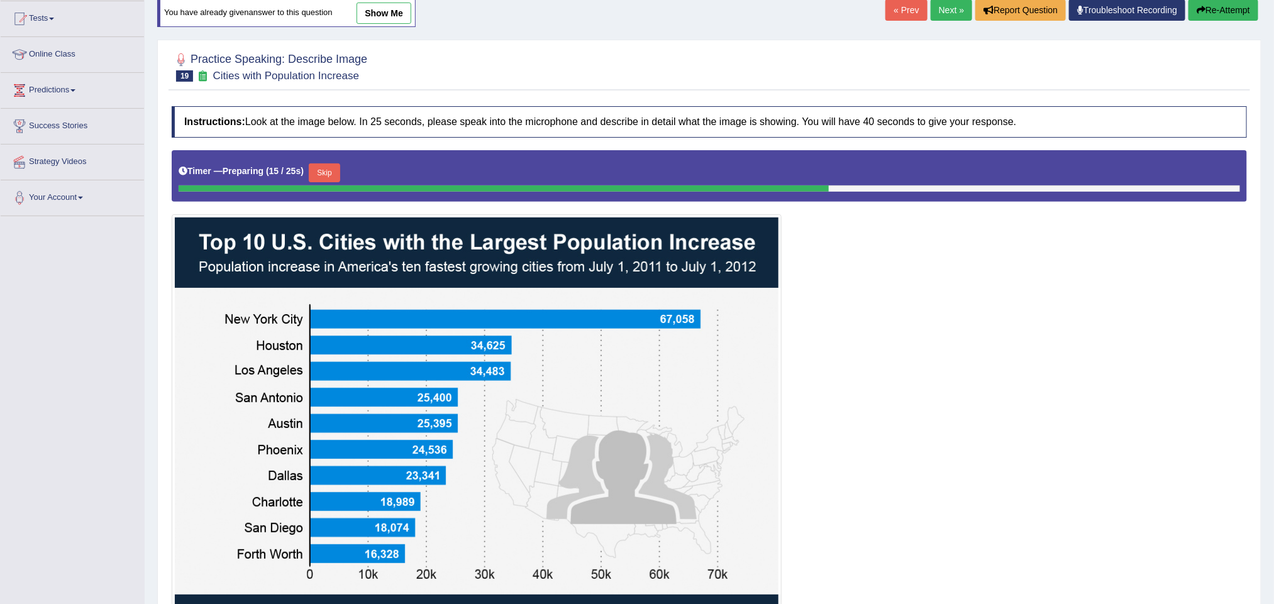
scroll to position [189, 0]
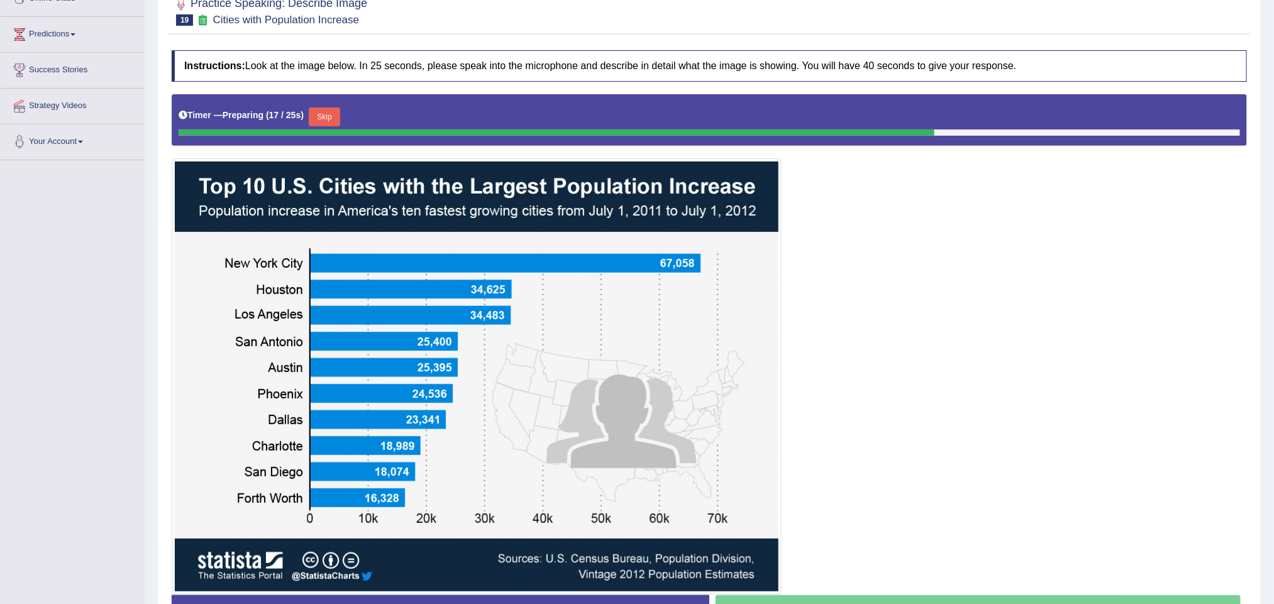
click at [338, 114] on button "Skip" at bounding box center [324, 116] width 31 height 19
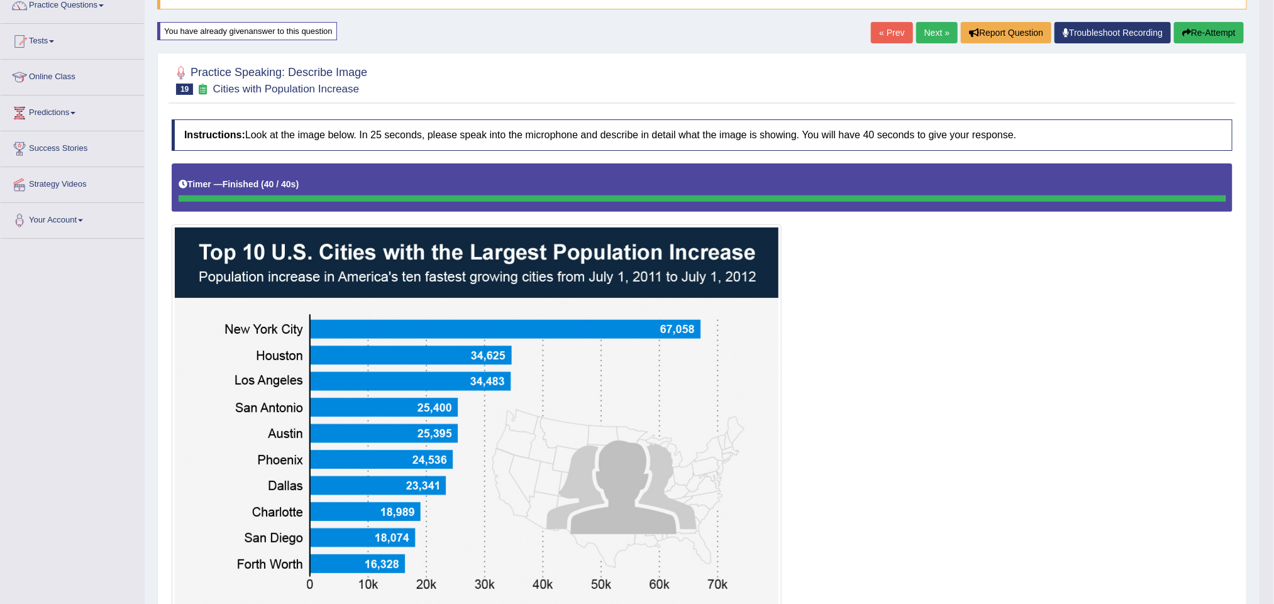
scroll to position [0, 0]
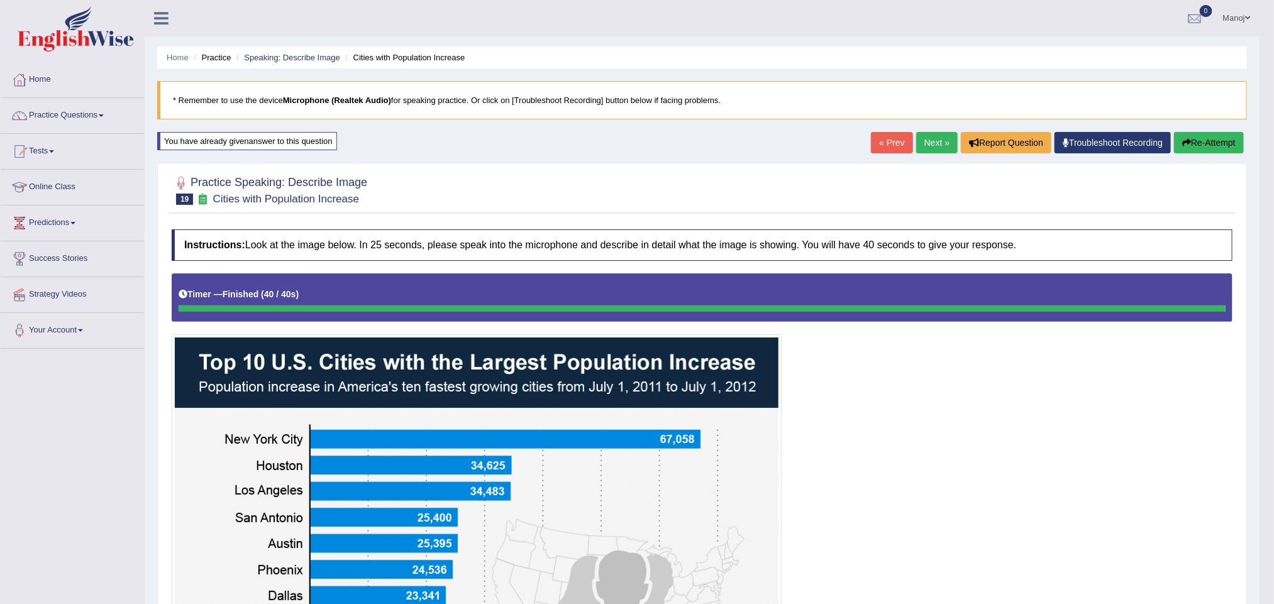
click at [916, 146] on link "Next »" at bounding box center [936, 142] width 41 height 21
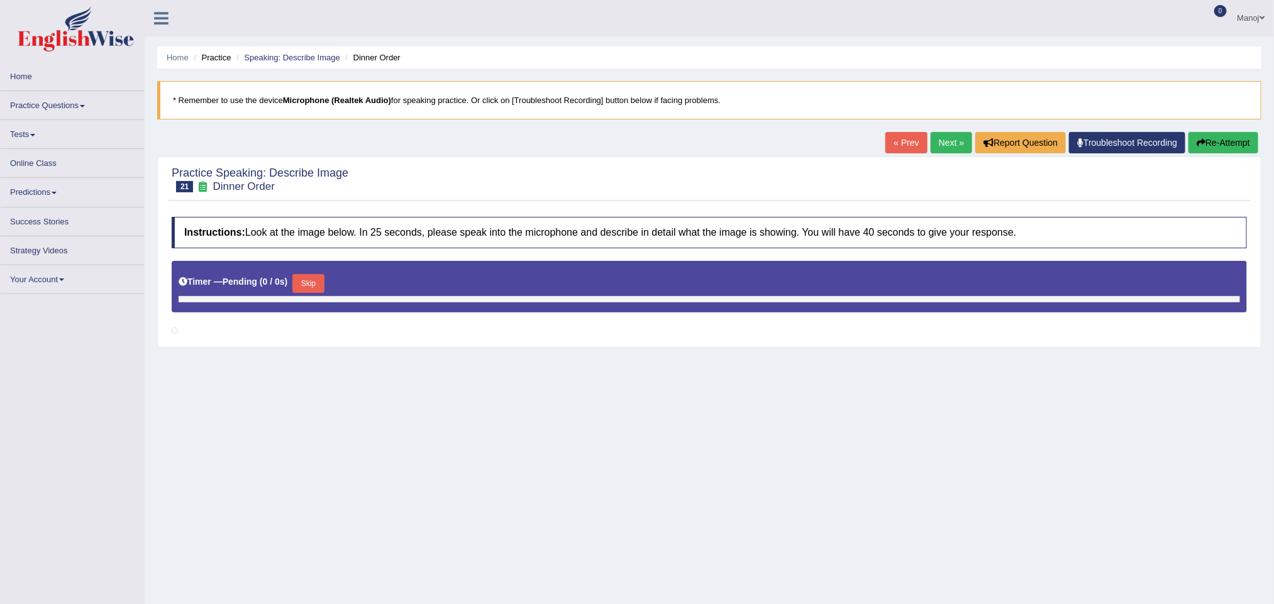
click at [898, 143] on link "« Prev" at bounding box center [905, 142] width 41 height 21
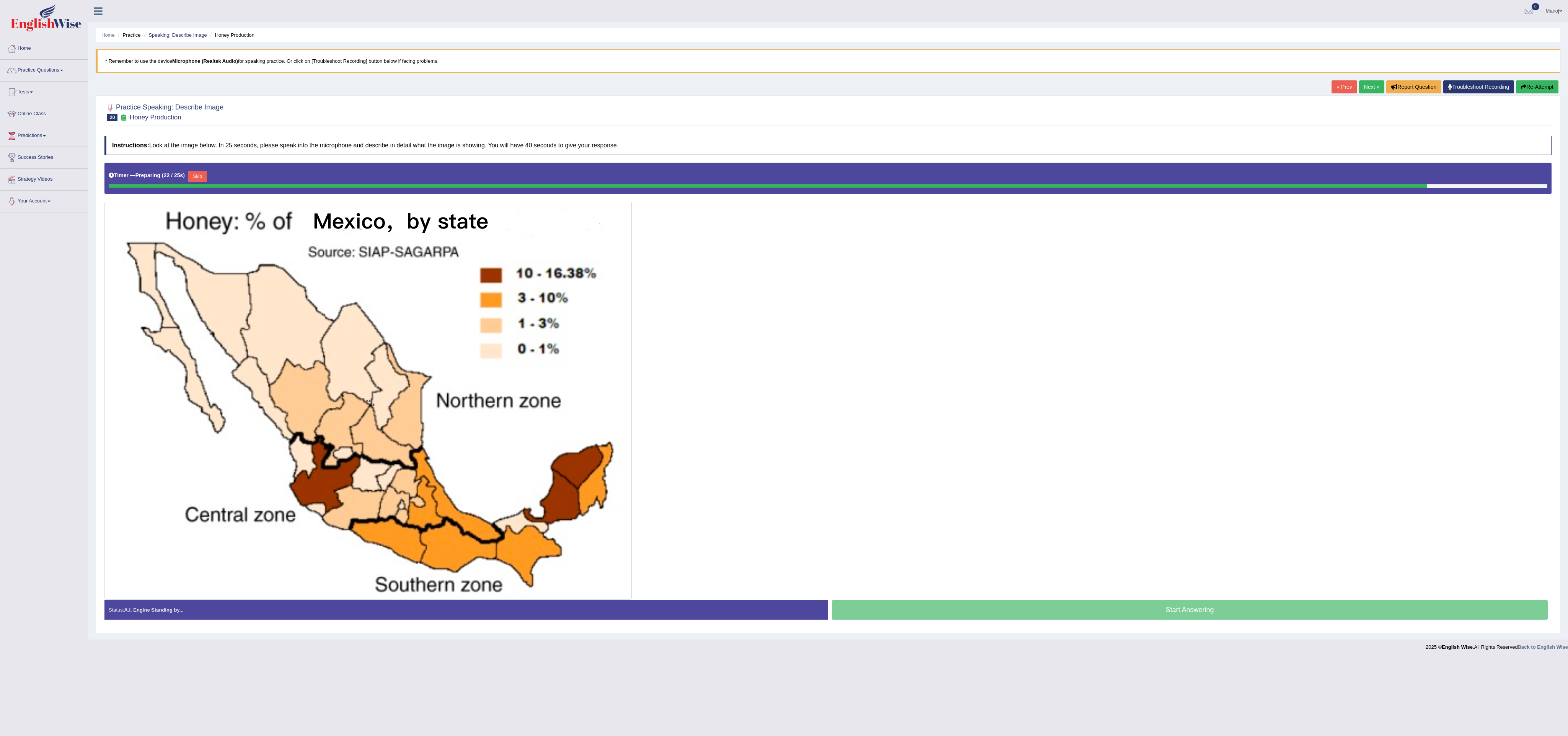
click at [775, 93] on button "Re-Attempt" at bounding box center [1538, 86] width 43 height 13
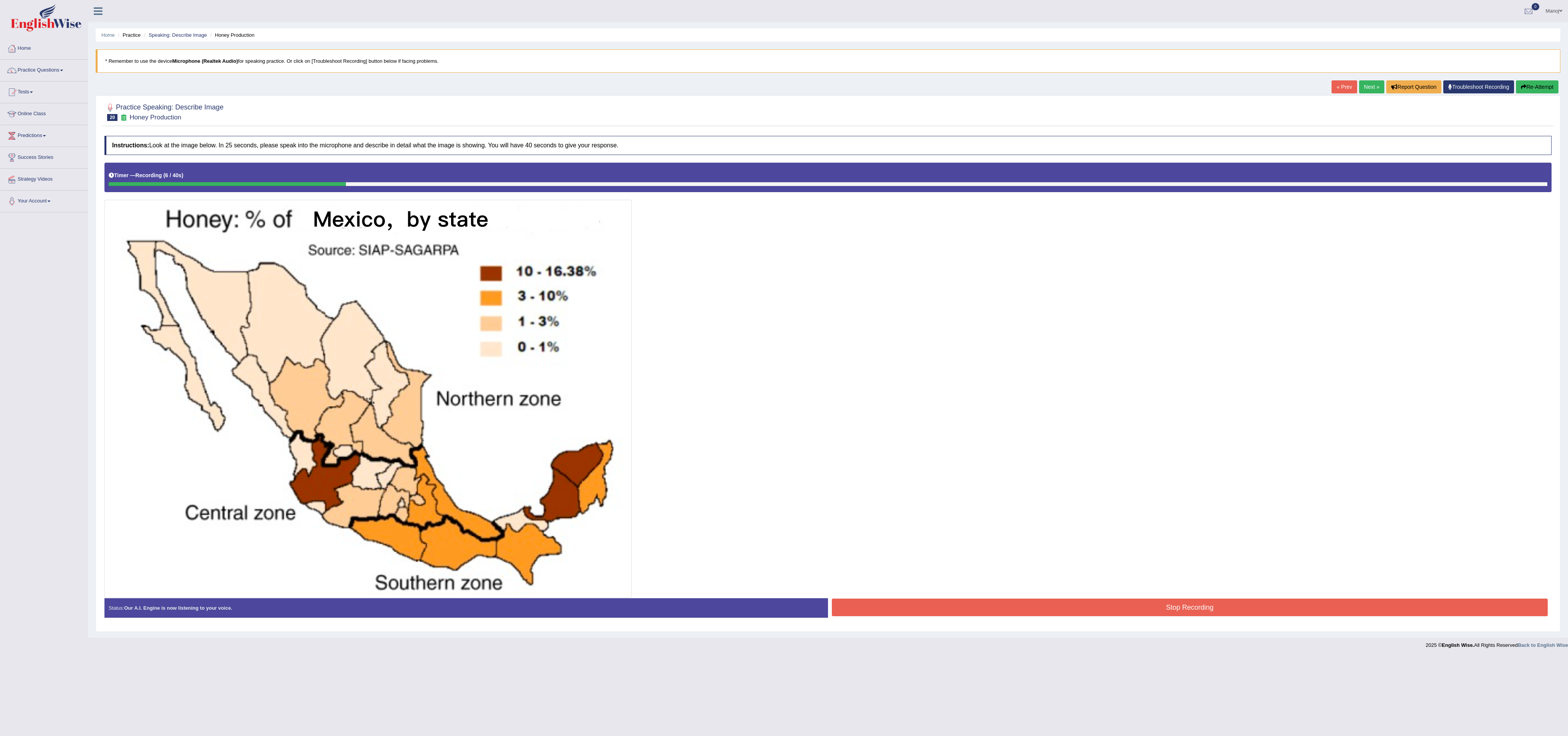
click at [1537, 92] on button "Re-Attempt" at bounding box center [1538, 86] width 43 height 13
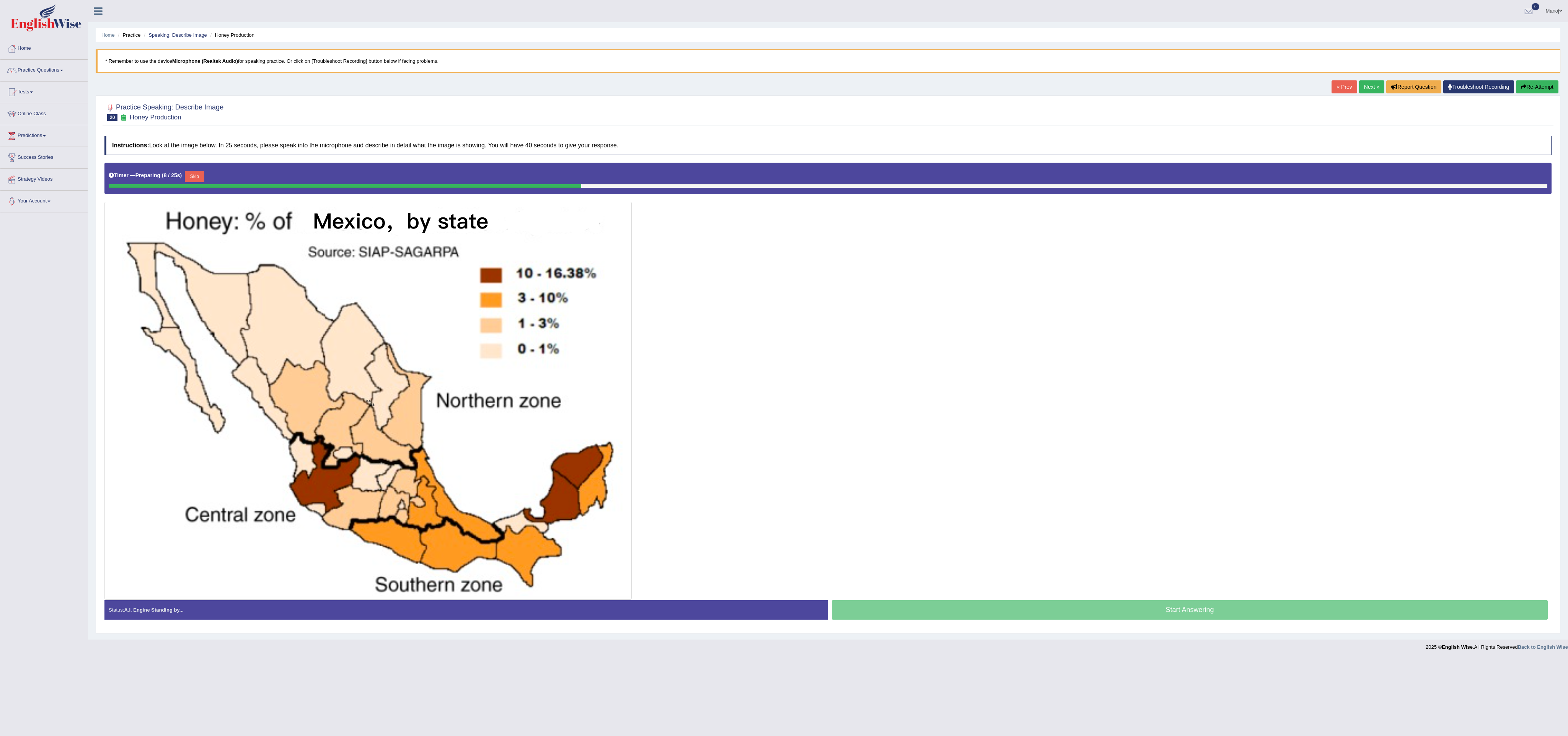
click at [203, 182] on button "Skip" at bounding box center [194, 176] width 19 height 12
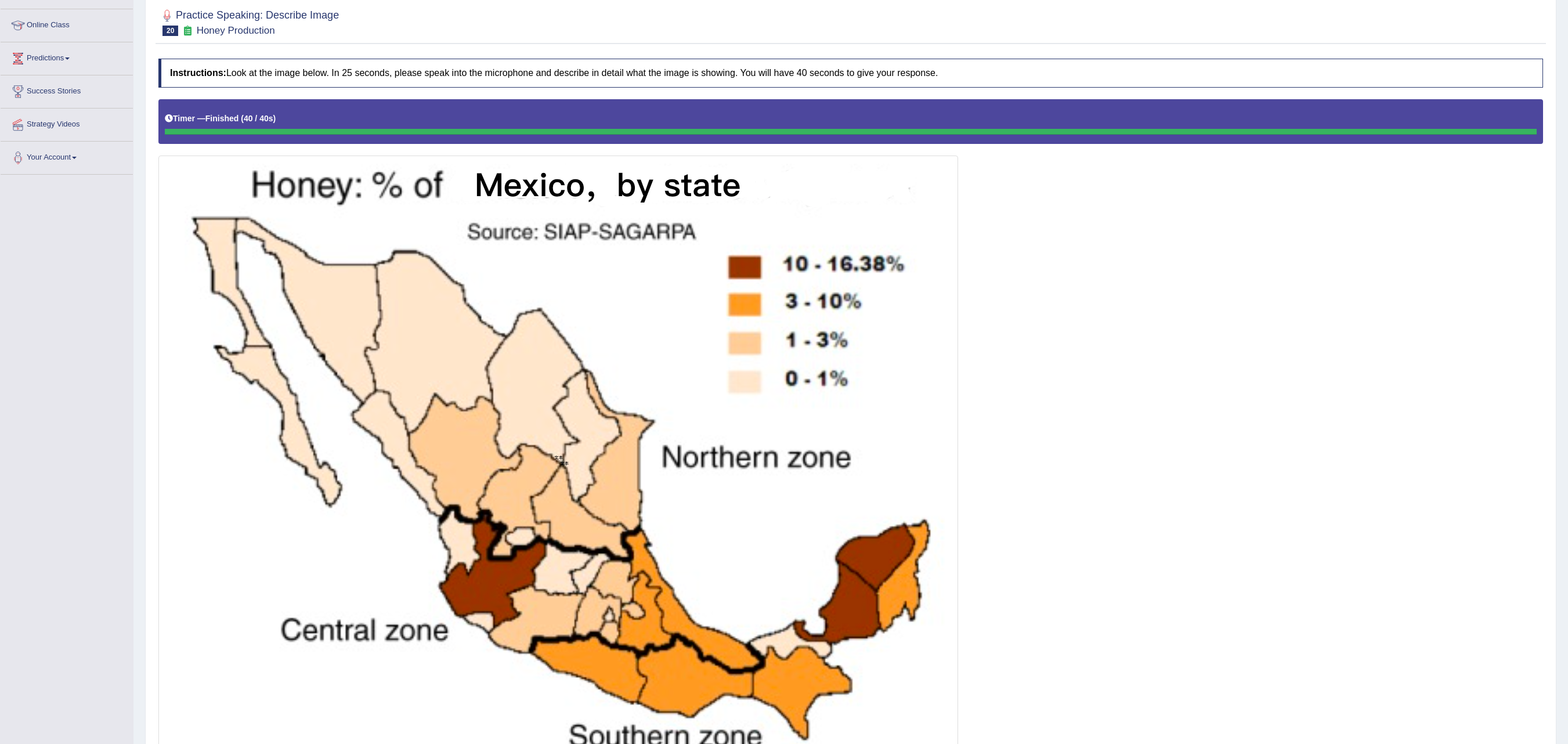
scroll to position [31, 0]
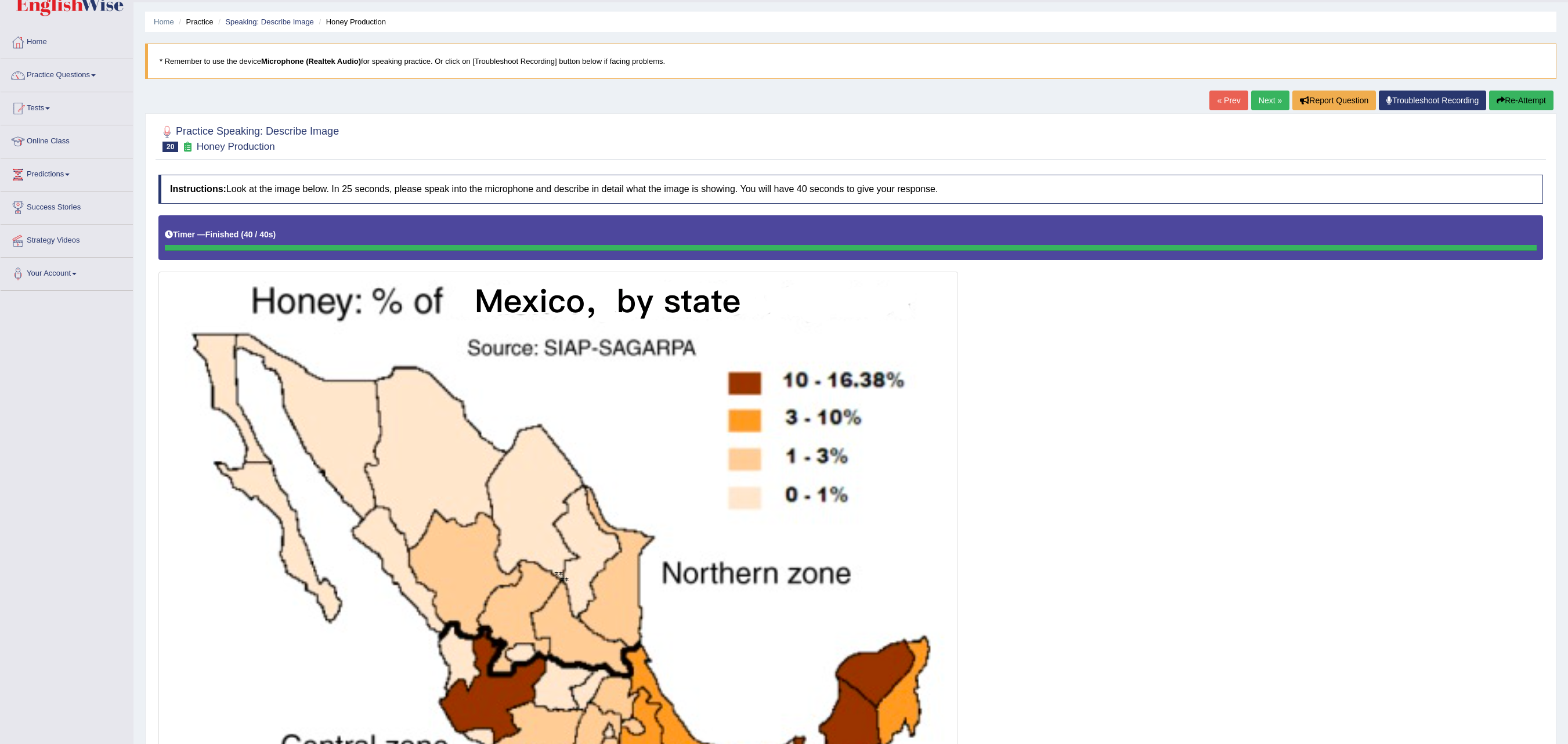
click at [1521, 98] on button "Re-Attempt" at bounding box center [1522, 100] width 65 height 19
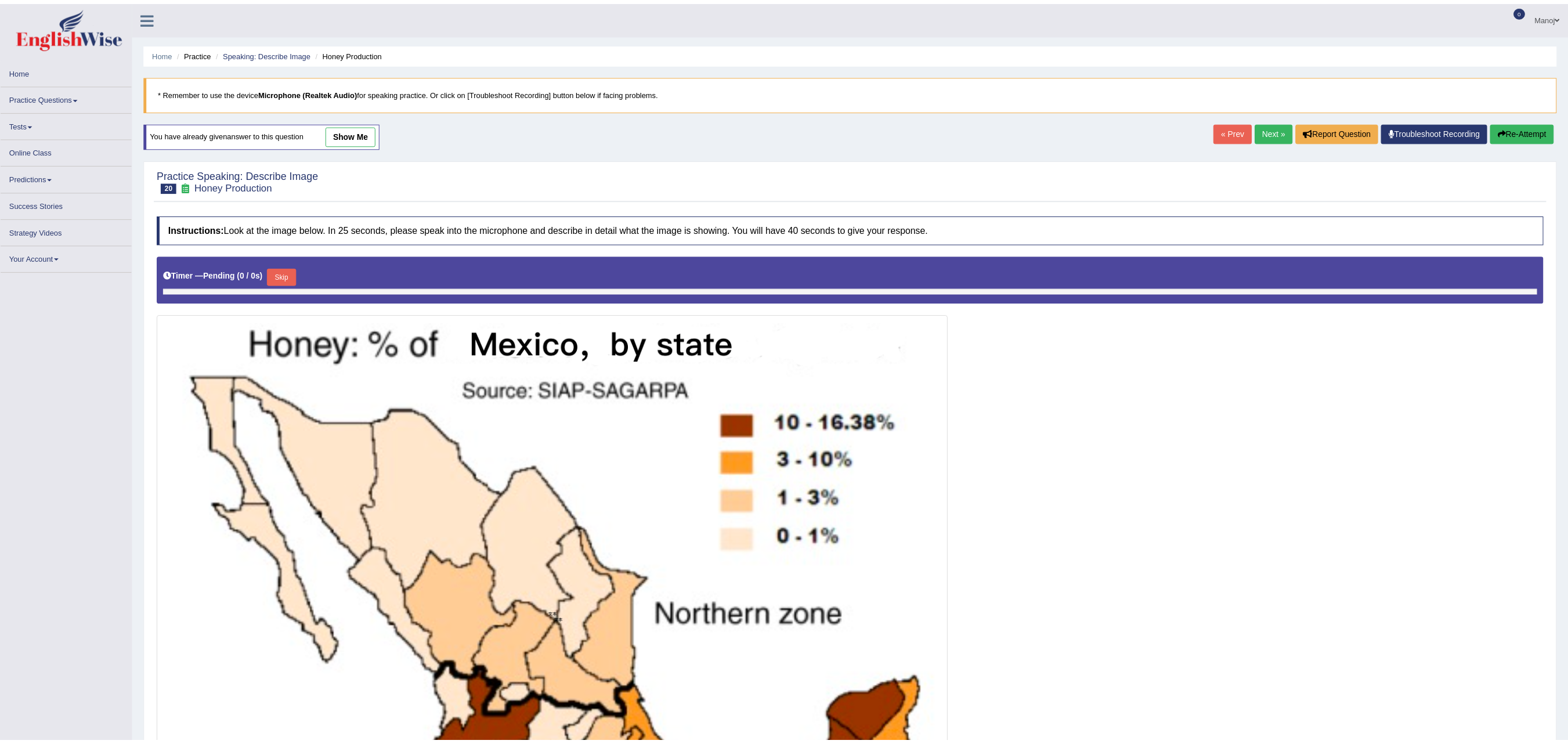
scroll to position [31, 0]
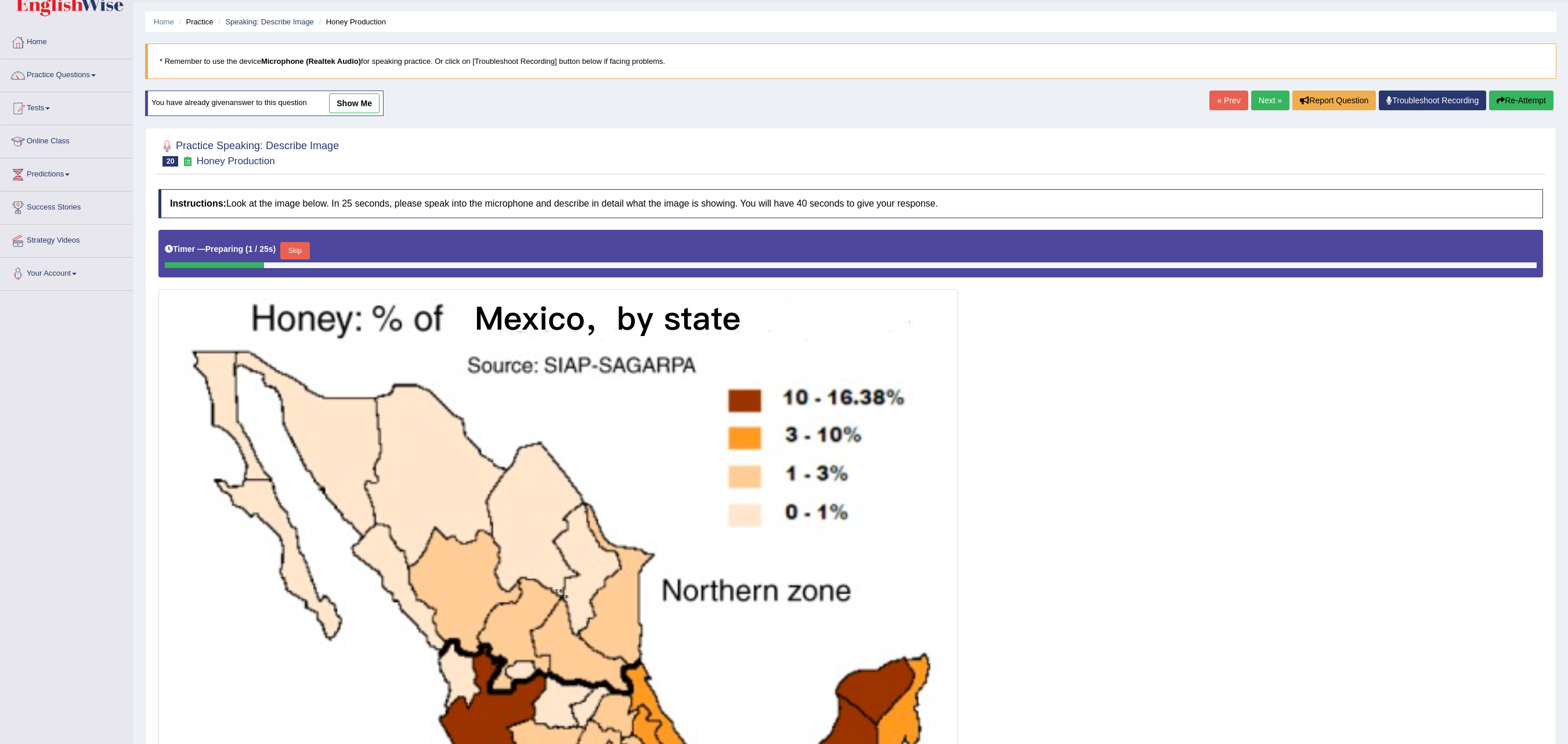
click at [301, 257] on button "Skip" at bounding box center [295, 250] width 29 height 18
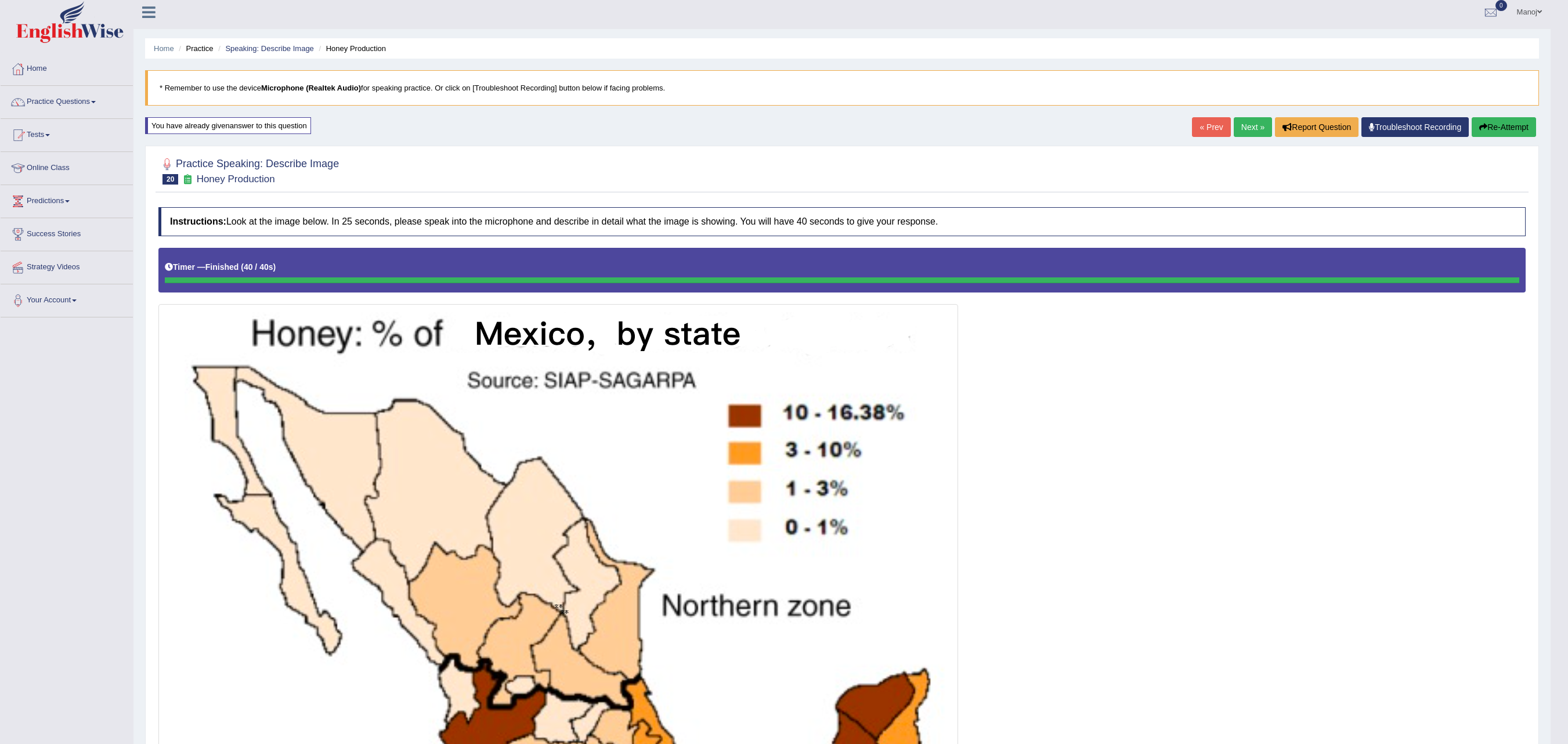
scroll to position [0, 0]
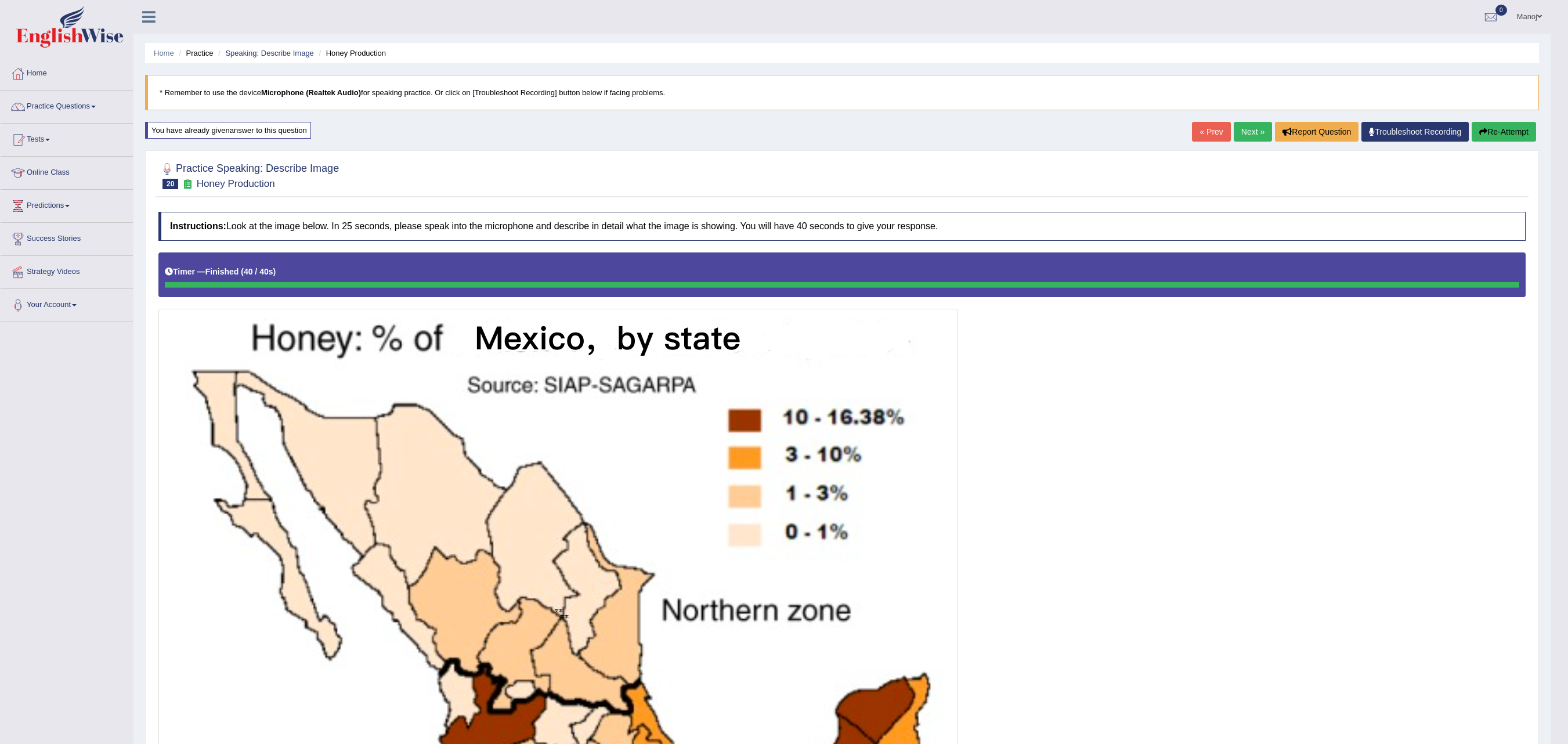
click at [1236, 131] on link "Next »" at bounding box center [1252, 131] width 38 height 19
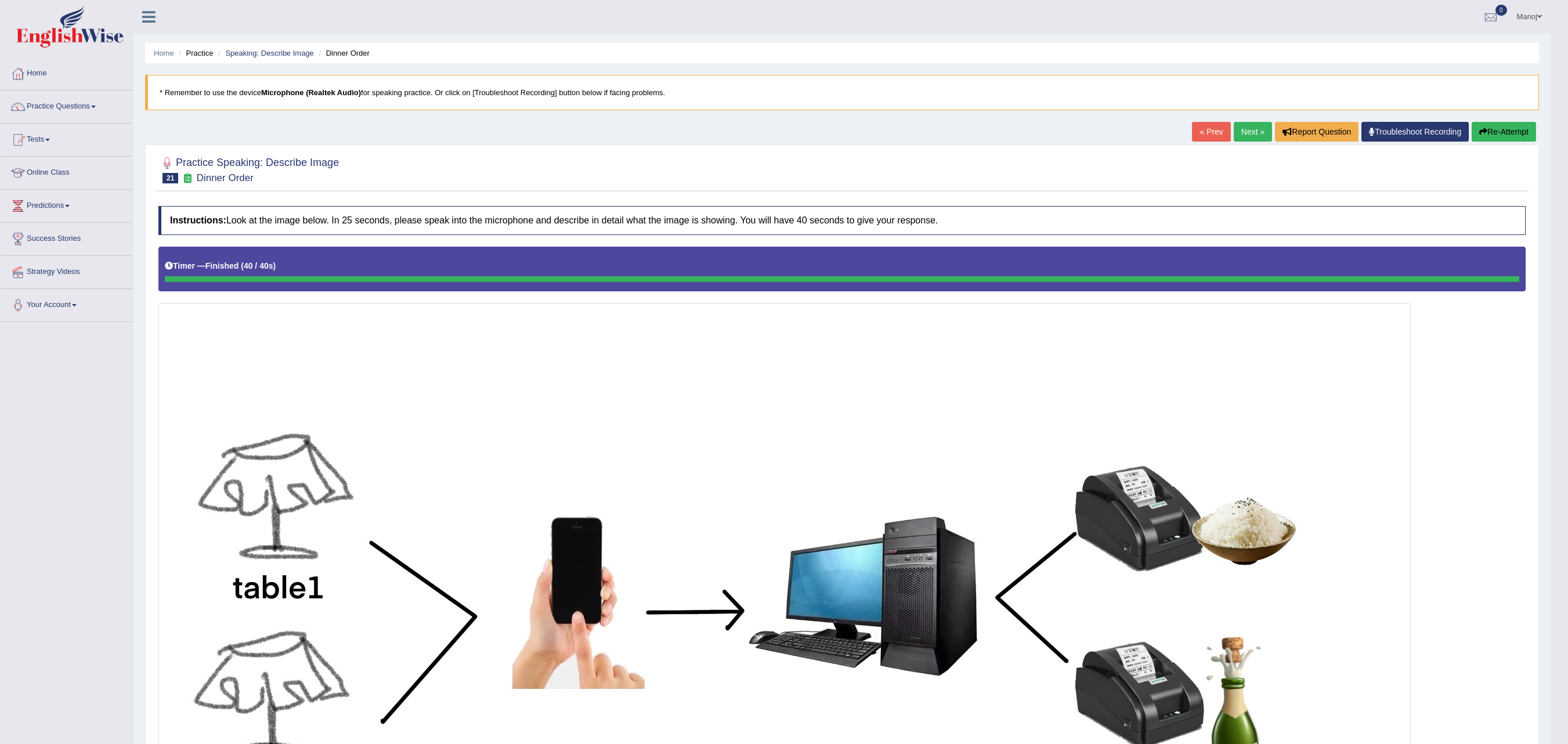
click at [1492, 130] on button "Re-Attempt" at bounding box center [1504, 131] width 65 height 19
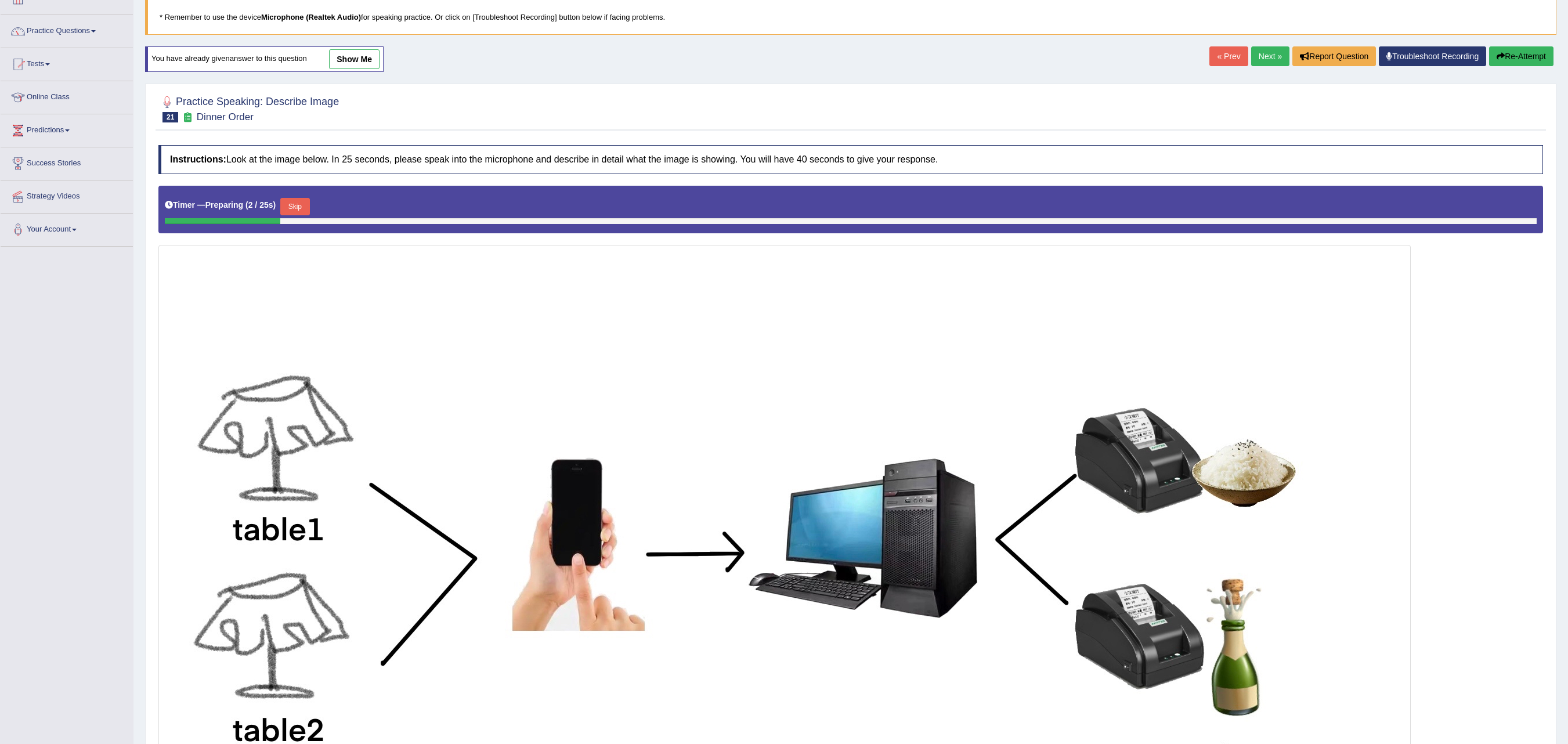
scroll to position [116, 0]
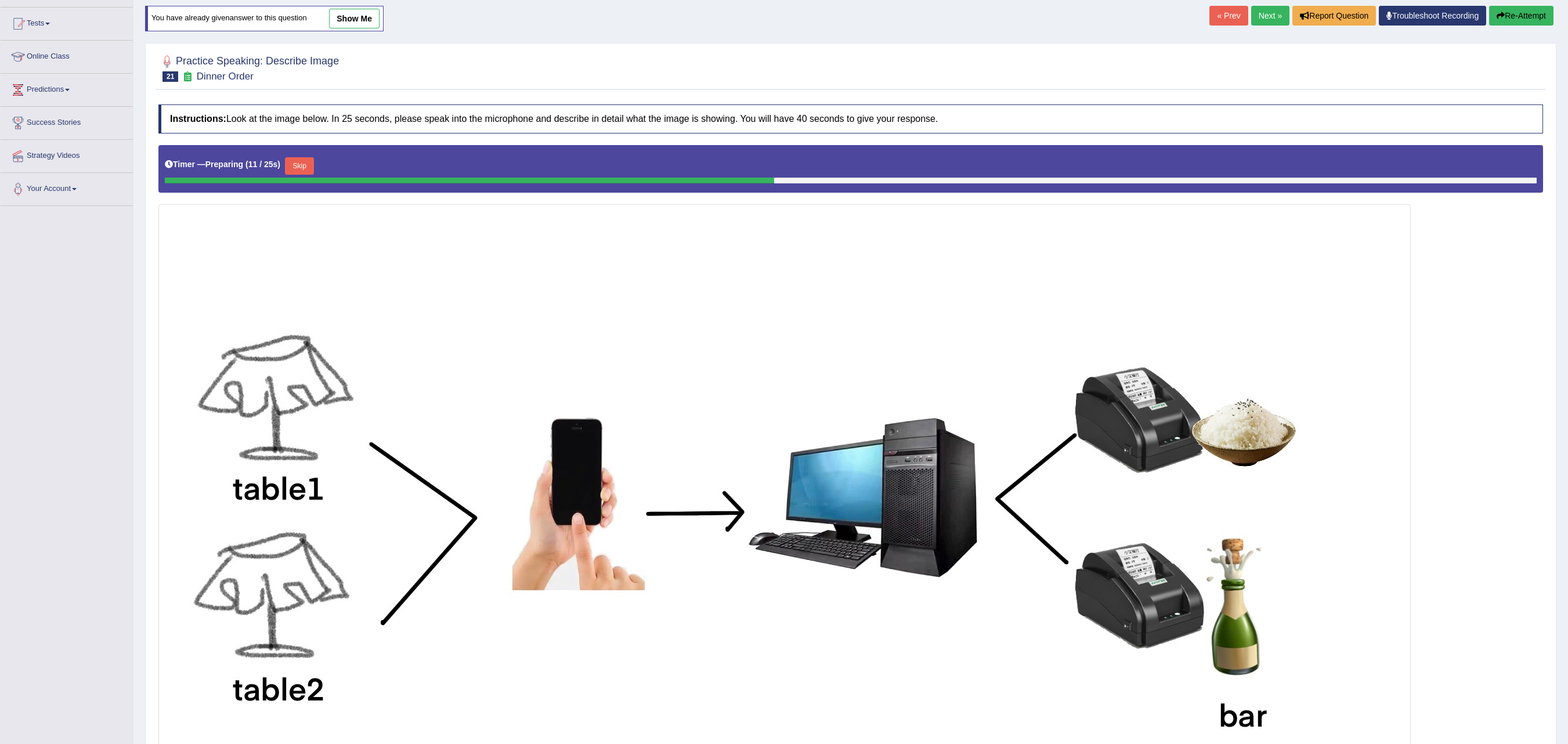
click at [303, 173] on button "Skip" at bounding box center [299, 165] width 29 height 18
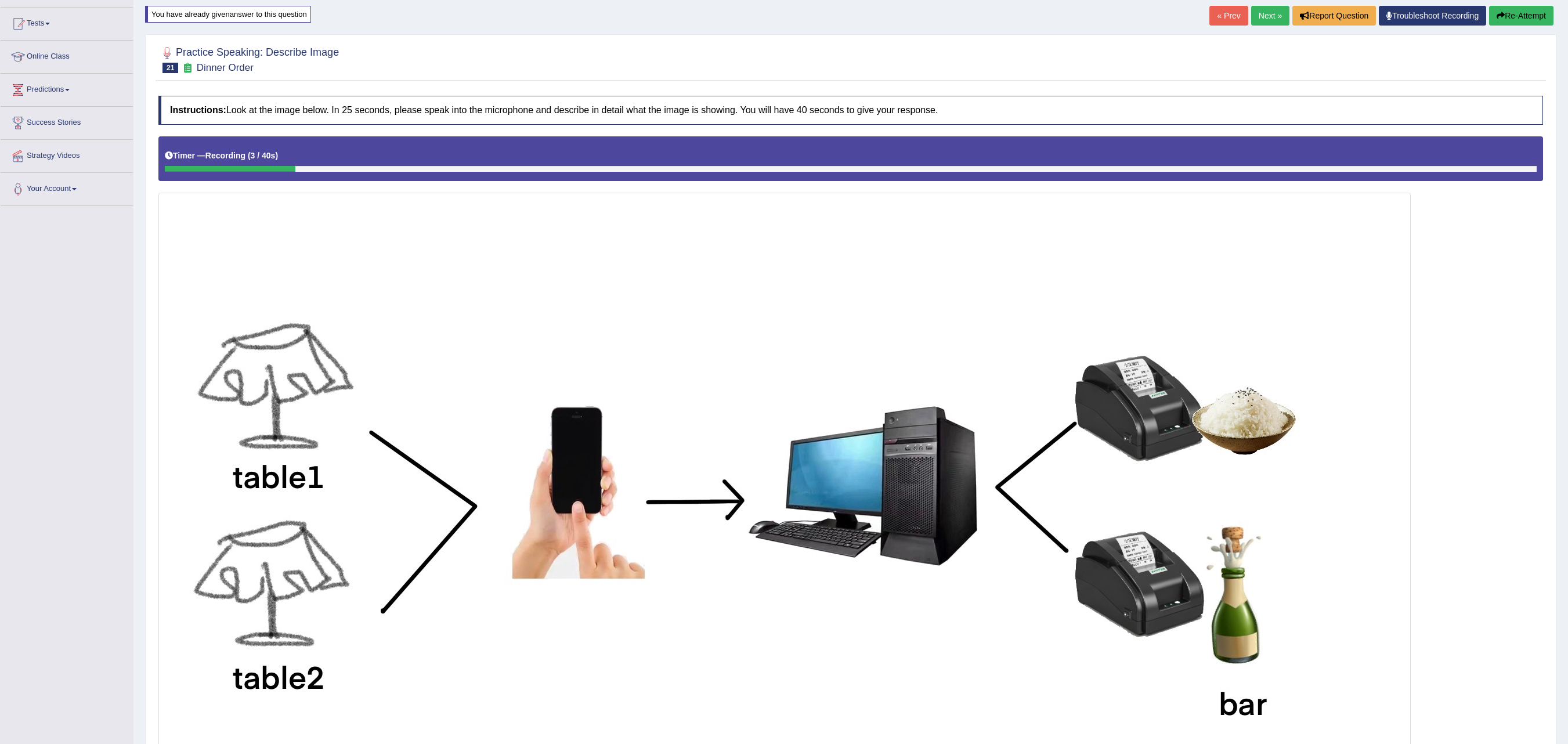
click at [1538, 17] on button "Re-Attempt" at bounding box center [1522, 15] width 65 height 19
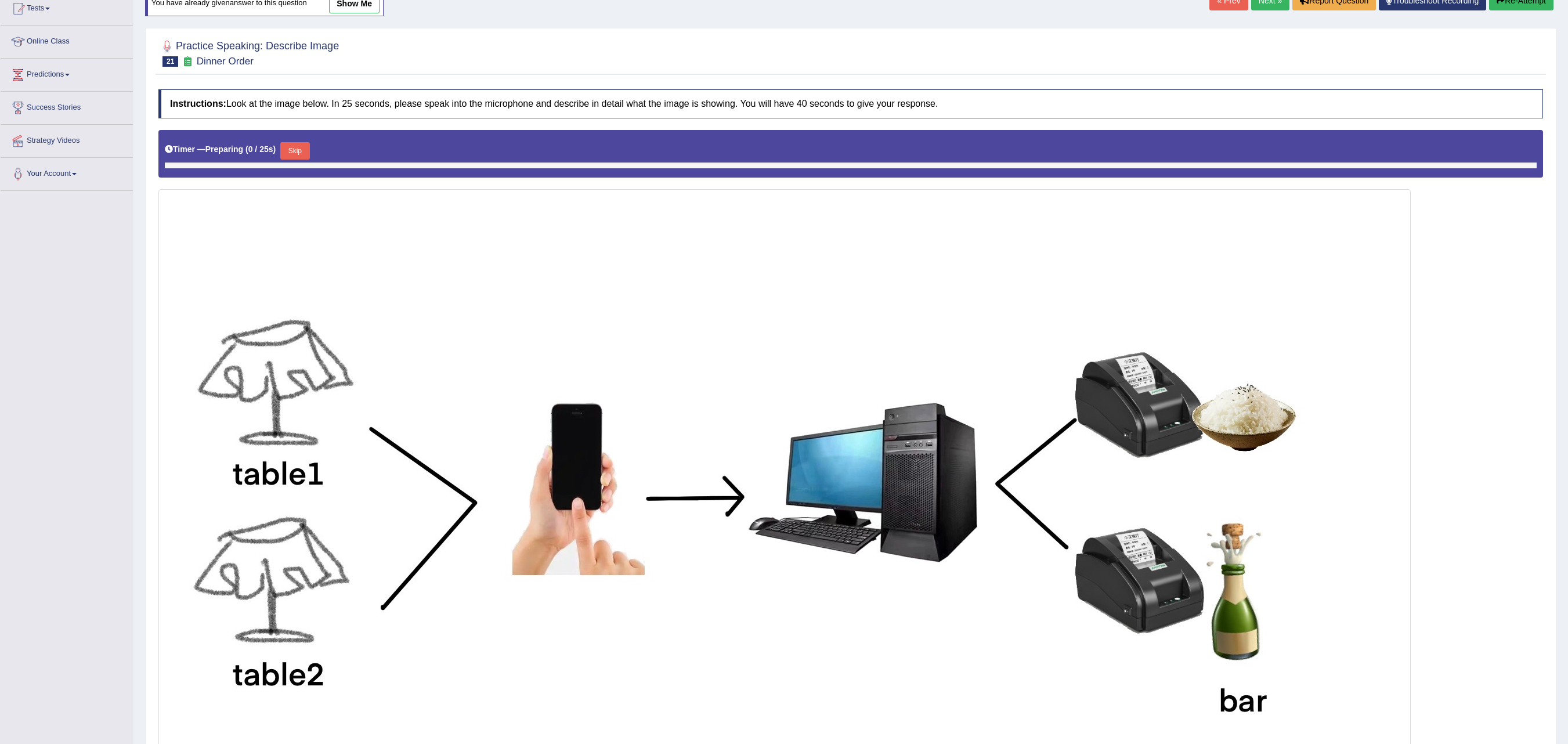
scroll to position [116, 0]
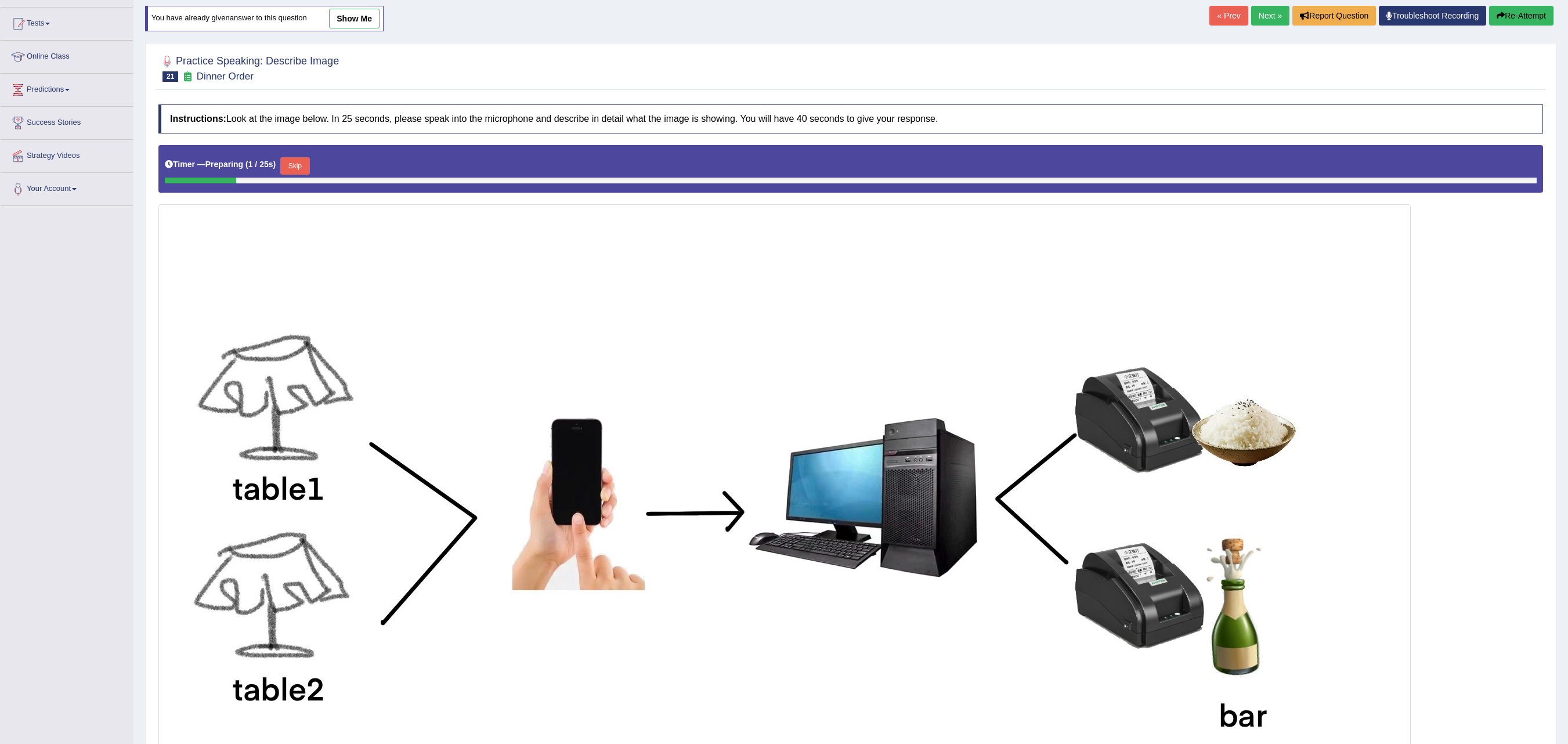
click at [304, 163] on button "Skip" at bounding box center [295, 165] width 29 height 18
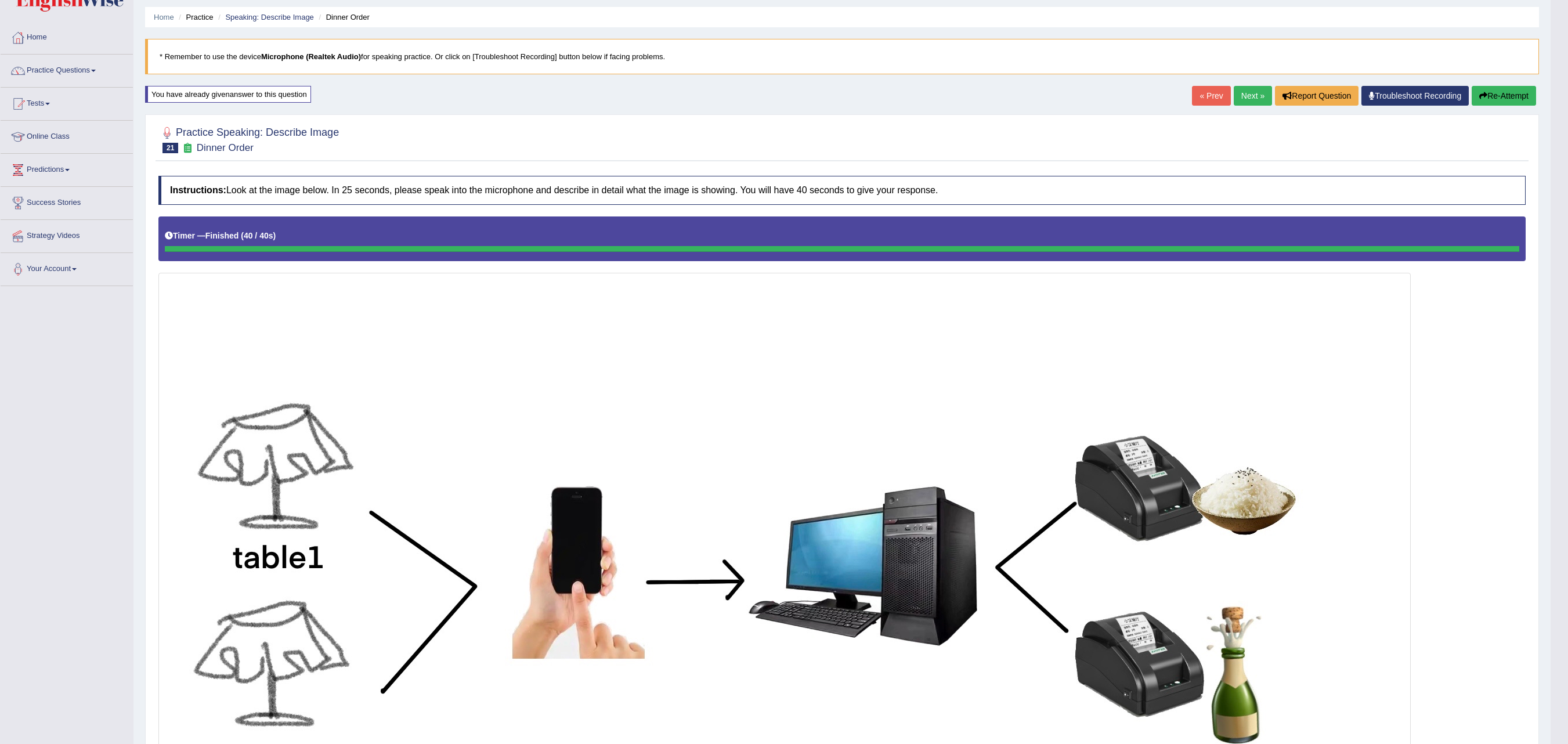
scroll to position [0, 0]
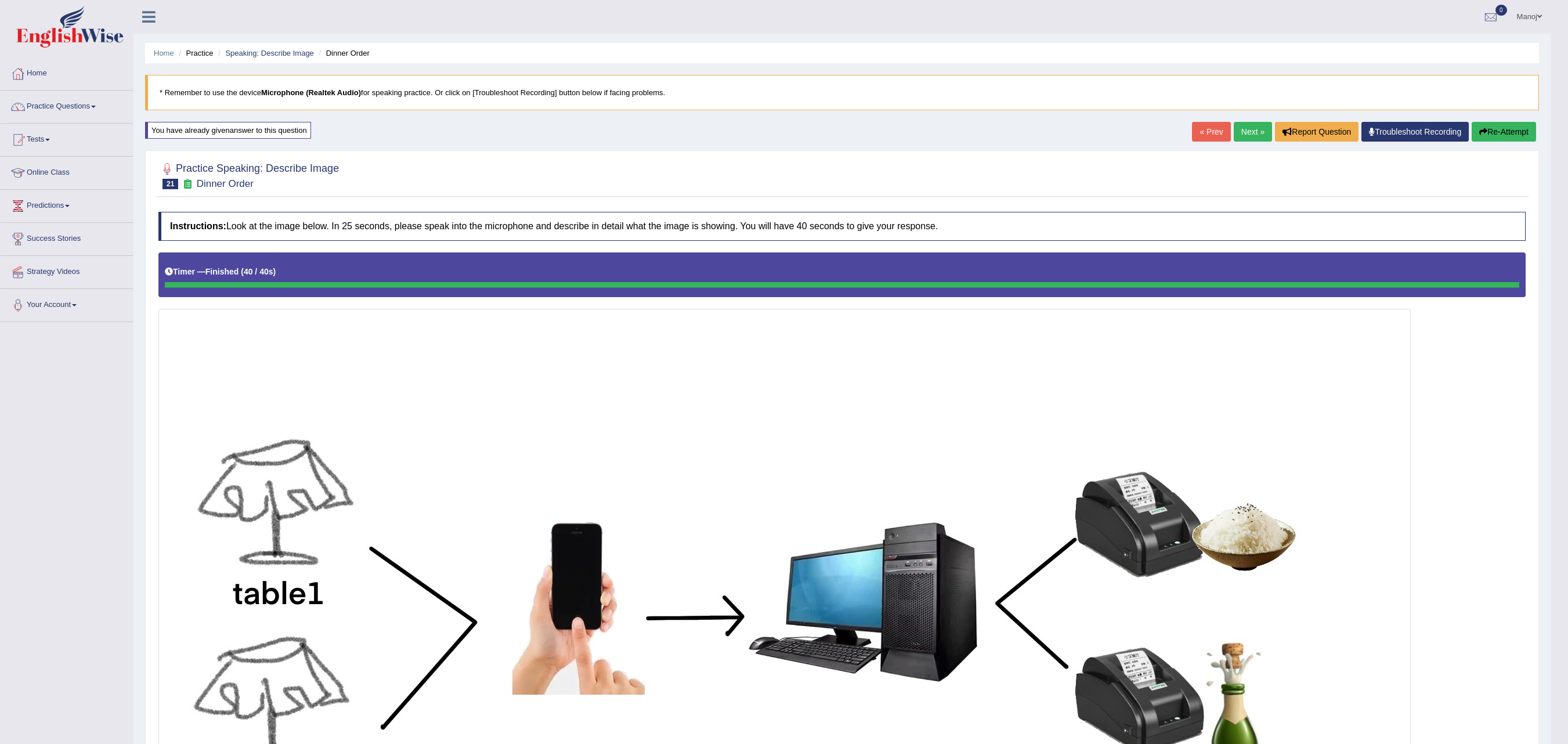
click at [1247, 129] on link "Next »" at bounding box center [1252, 131] width 38 height 19
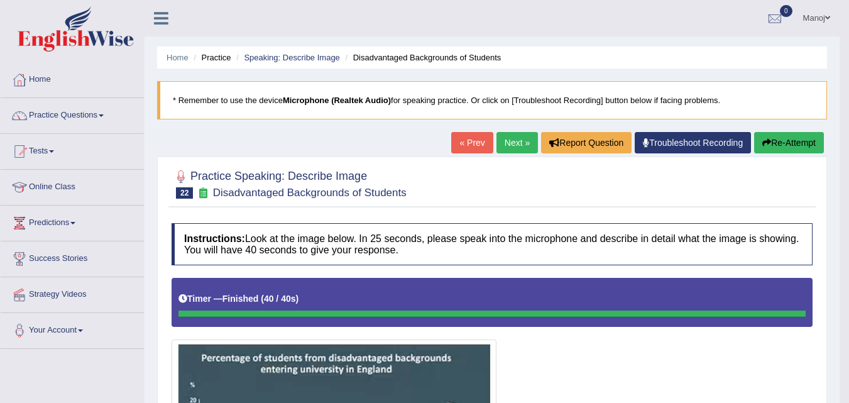
click at [795, 138] on button "Re-Attempt" at bounding box center [789, 142] width 70 height 21
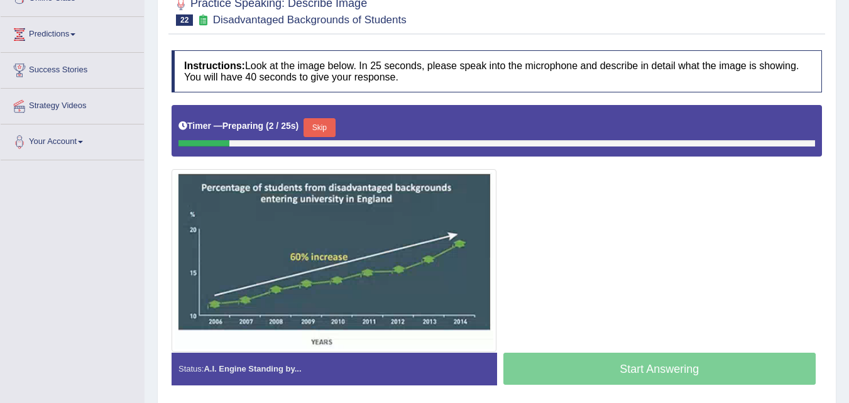
click at [320, 127] on button "Skip" at bounding box center [319, 127] width 31 height 19
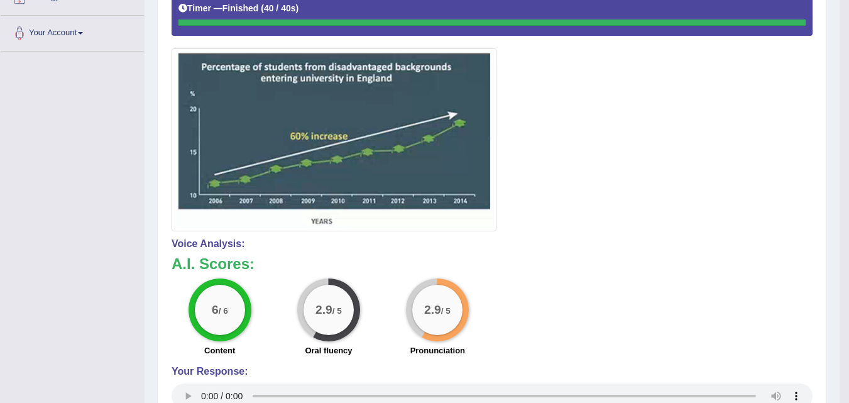
scroll to position [46, 0]
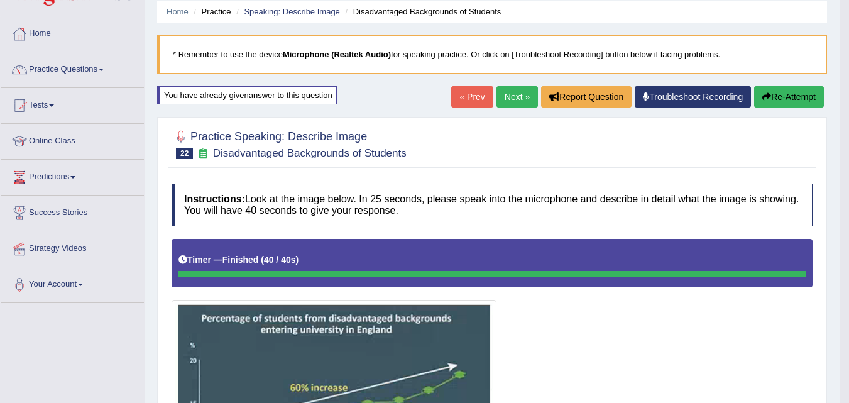
click at [820, 92] on button "Re-Attempt" at bounding box center [789, 96] width 70 height 21
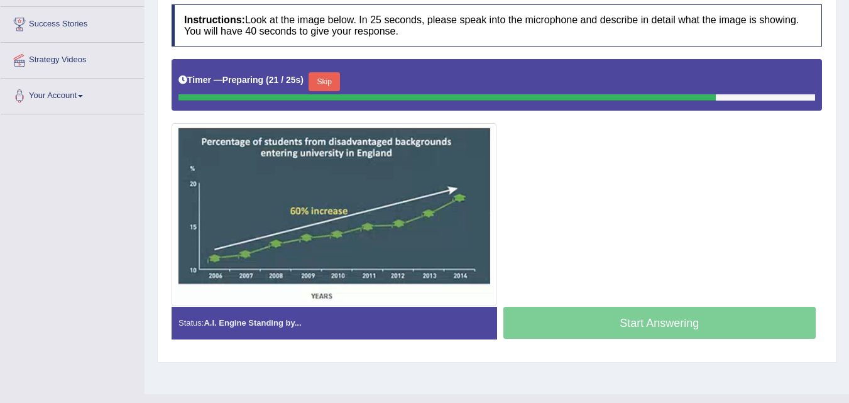
click at [321, 81] on button "Skip" at bounding box center [324, 81] width 31 height 19
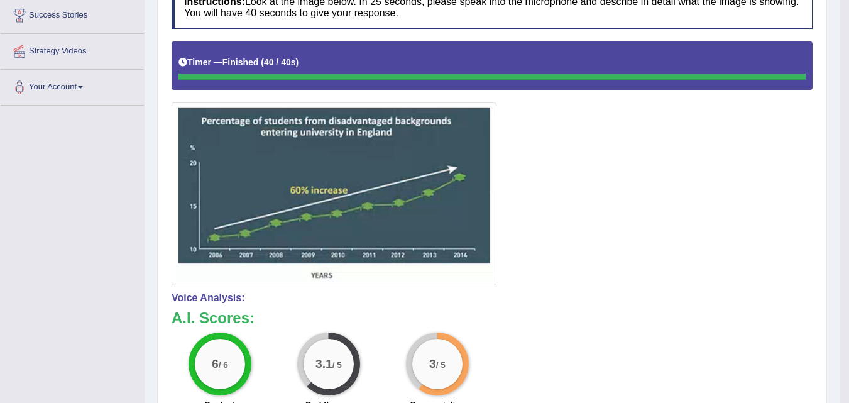
scroll to position [109, 0]
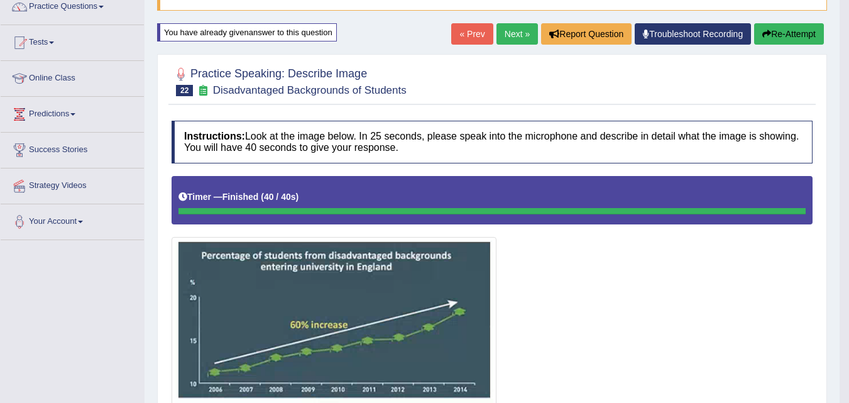
click at [506, 26] on link "Next »" at bounding box center [517, 33] width 41 height 21
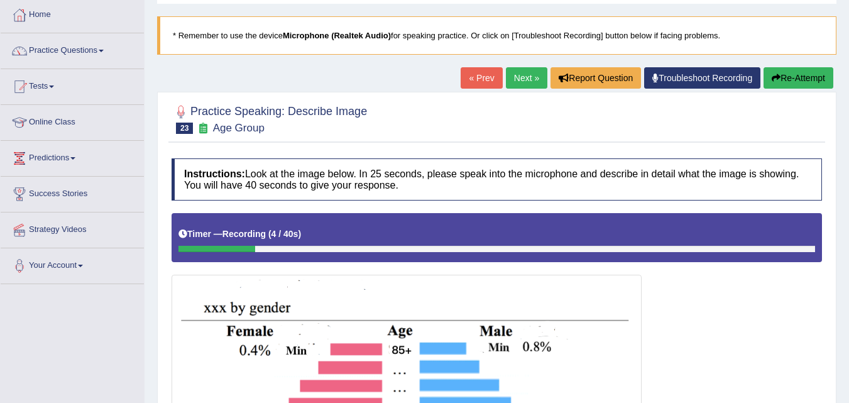
scroll to position [63, 0]
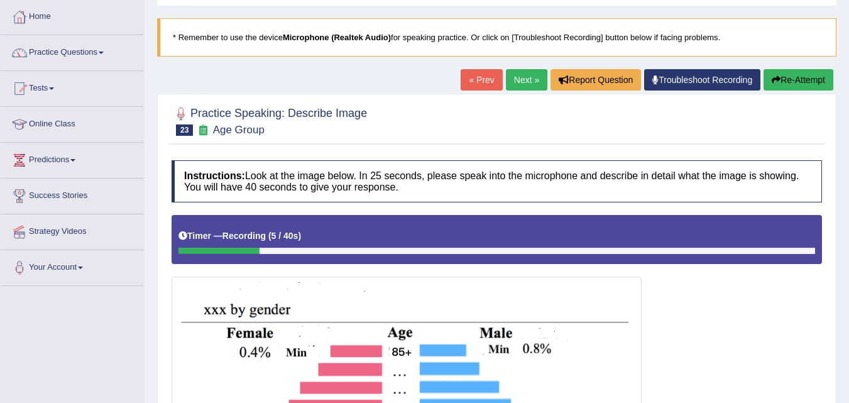
click at [798, 84] on button "Re-Attempt" at bounding box center [799, 79] width 70 height 21
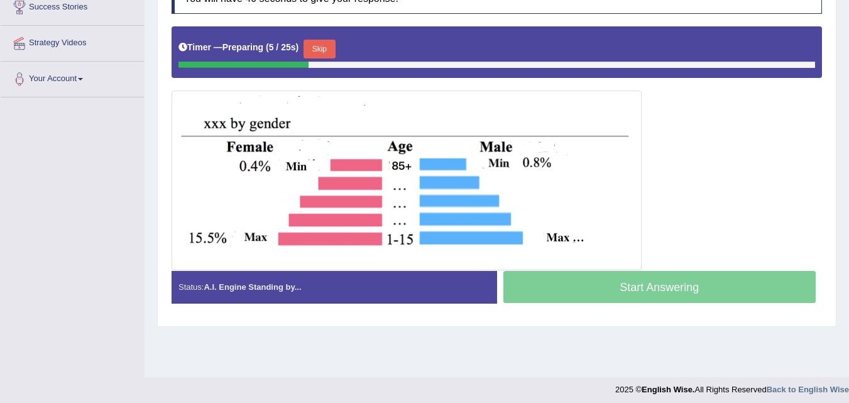
click at [326, 52] on button "Skip" at bounding box center [319, 49] width 31 height 19
